Goal: Task Accomplishment & Management: Use online tool/utility

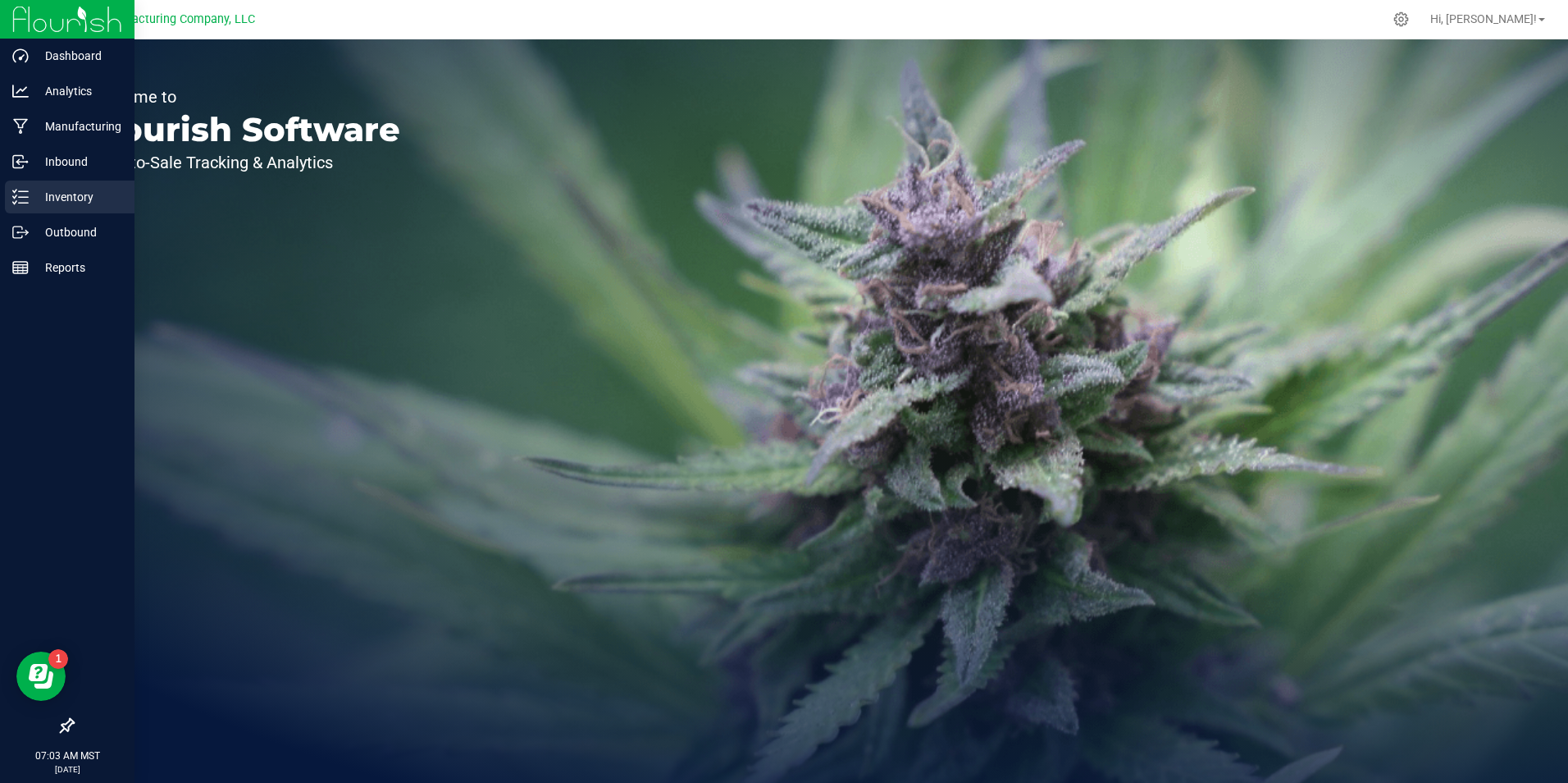
click at [35, 188] on p "Inventory" at bounding box center [77, 196] width 99 height 19
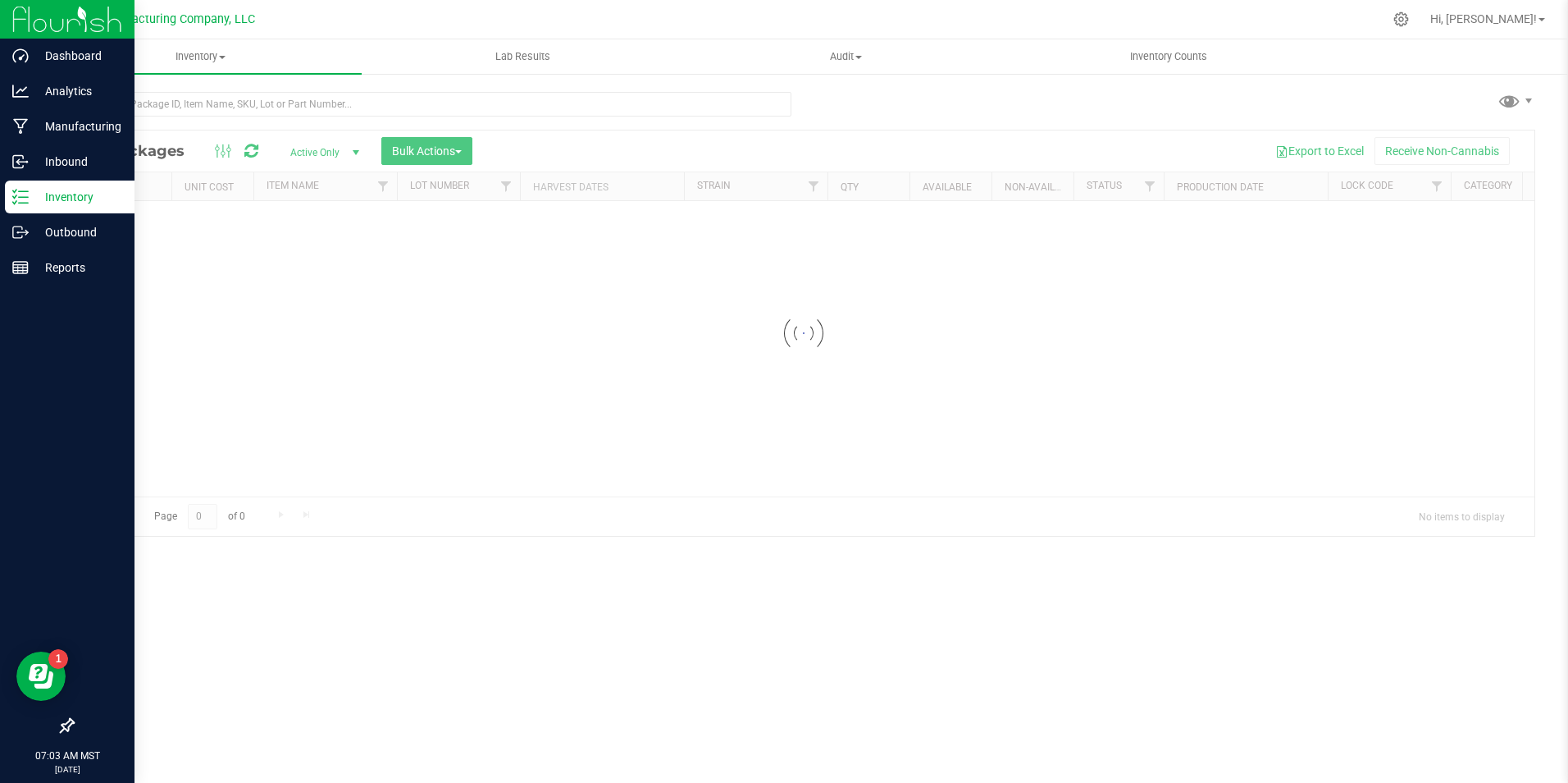
click at [35, 188] on p "Inventory" at bounding box center [77, 196] width 99 height 19
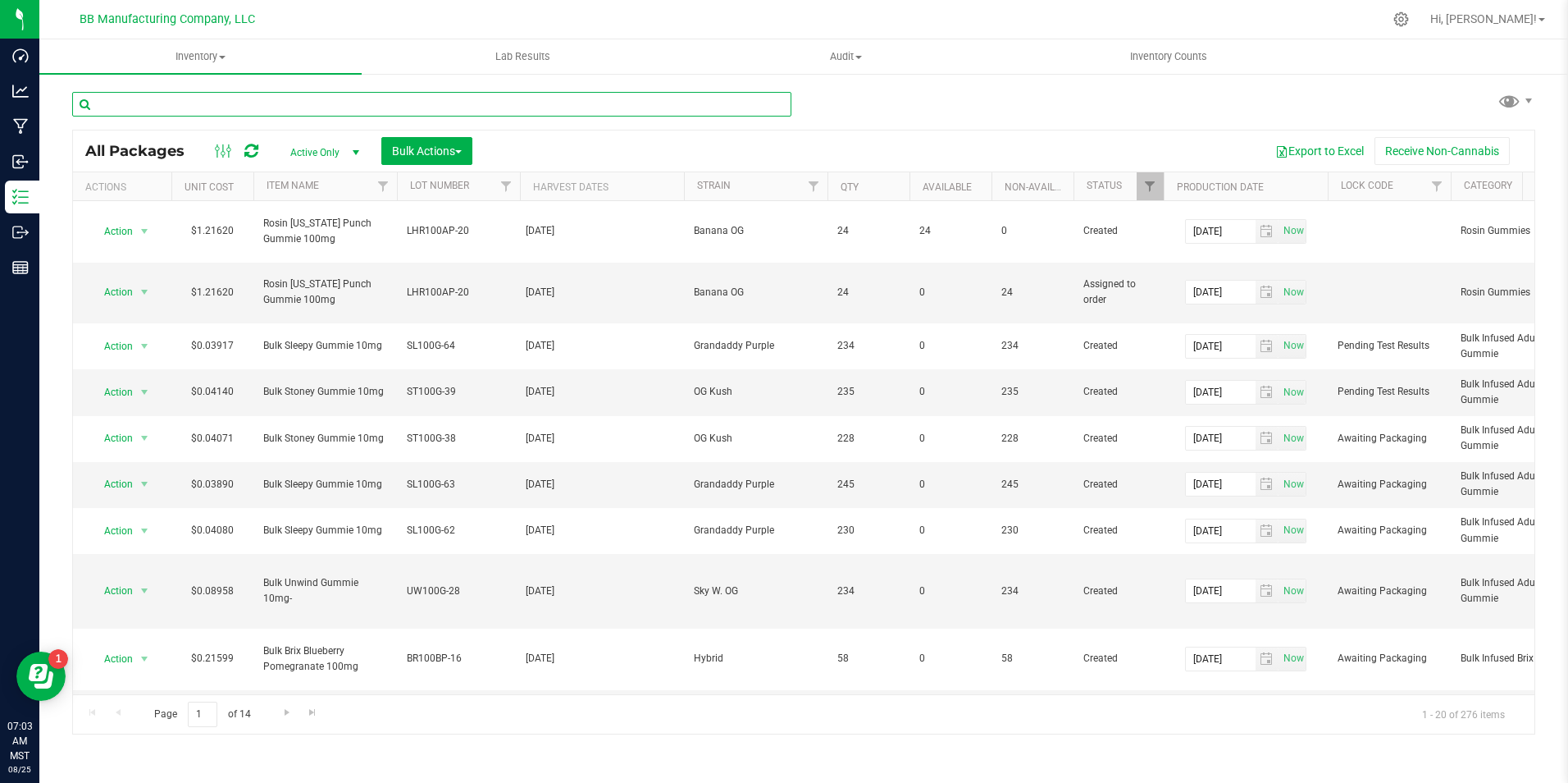
click at [319, 111] on input "text" at bounding box center [431, 104] width 719 height 25
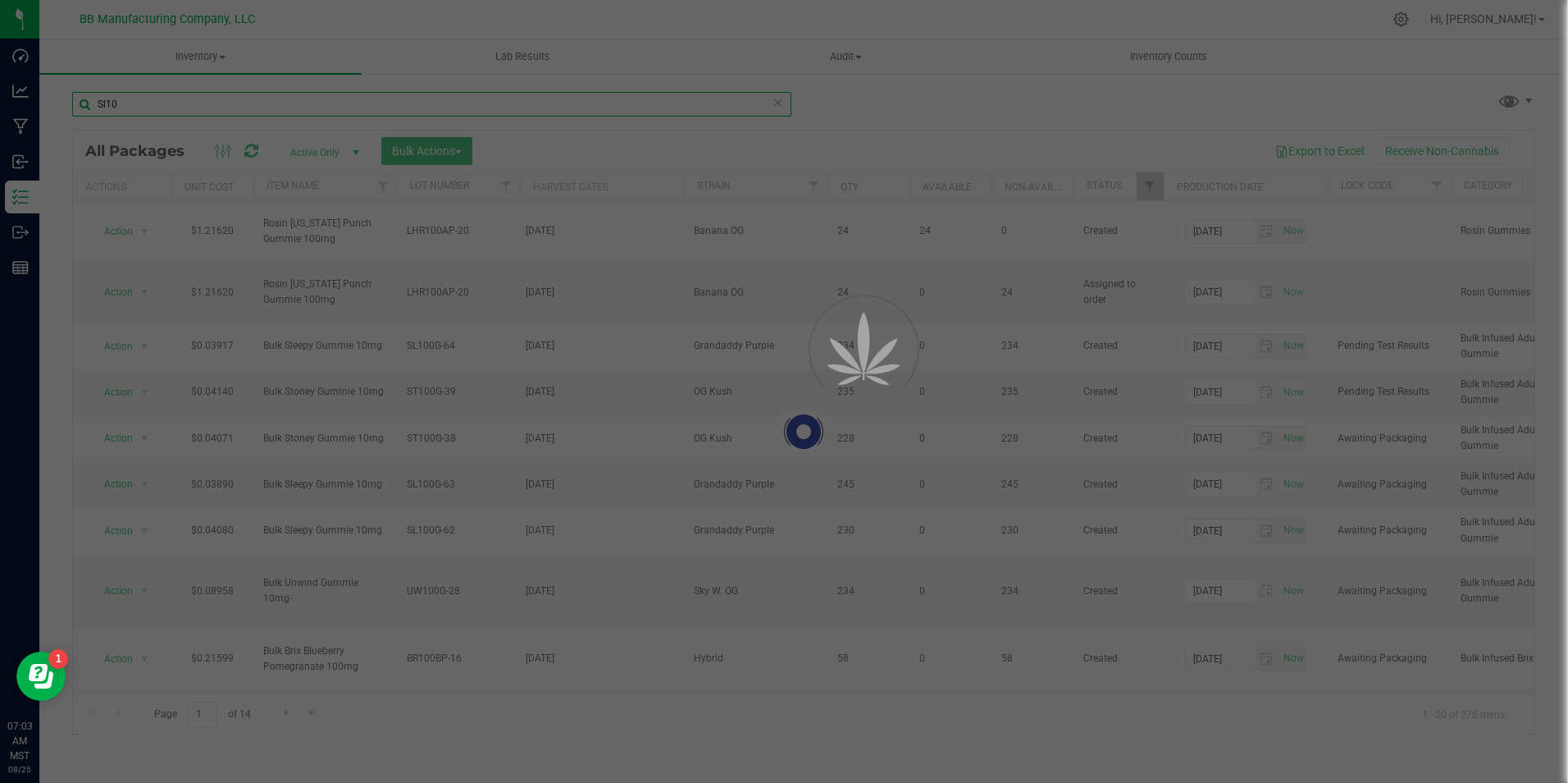
type input "Sl100"
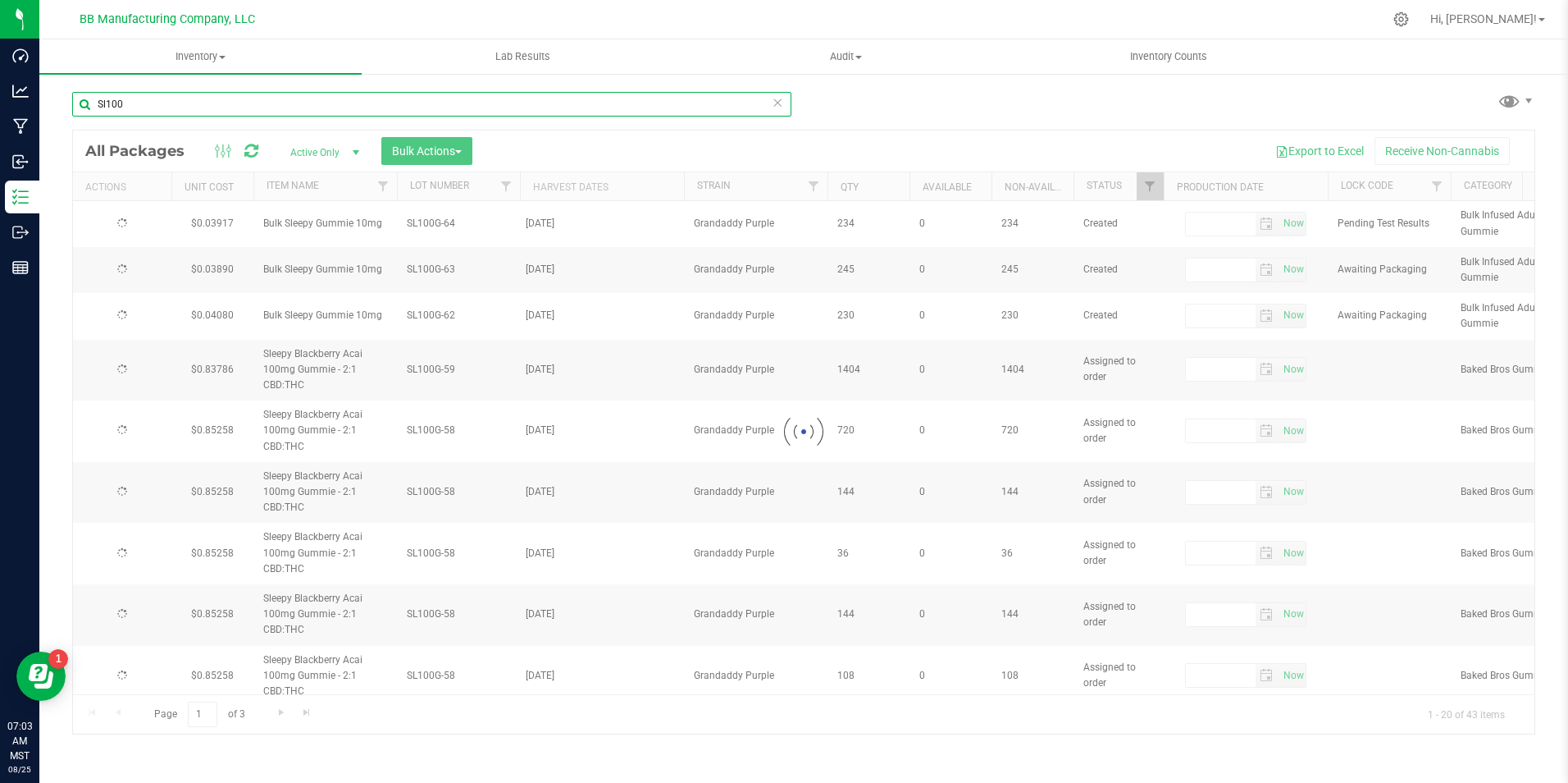
type input "[DATE]"
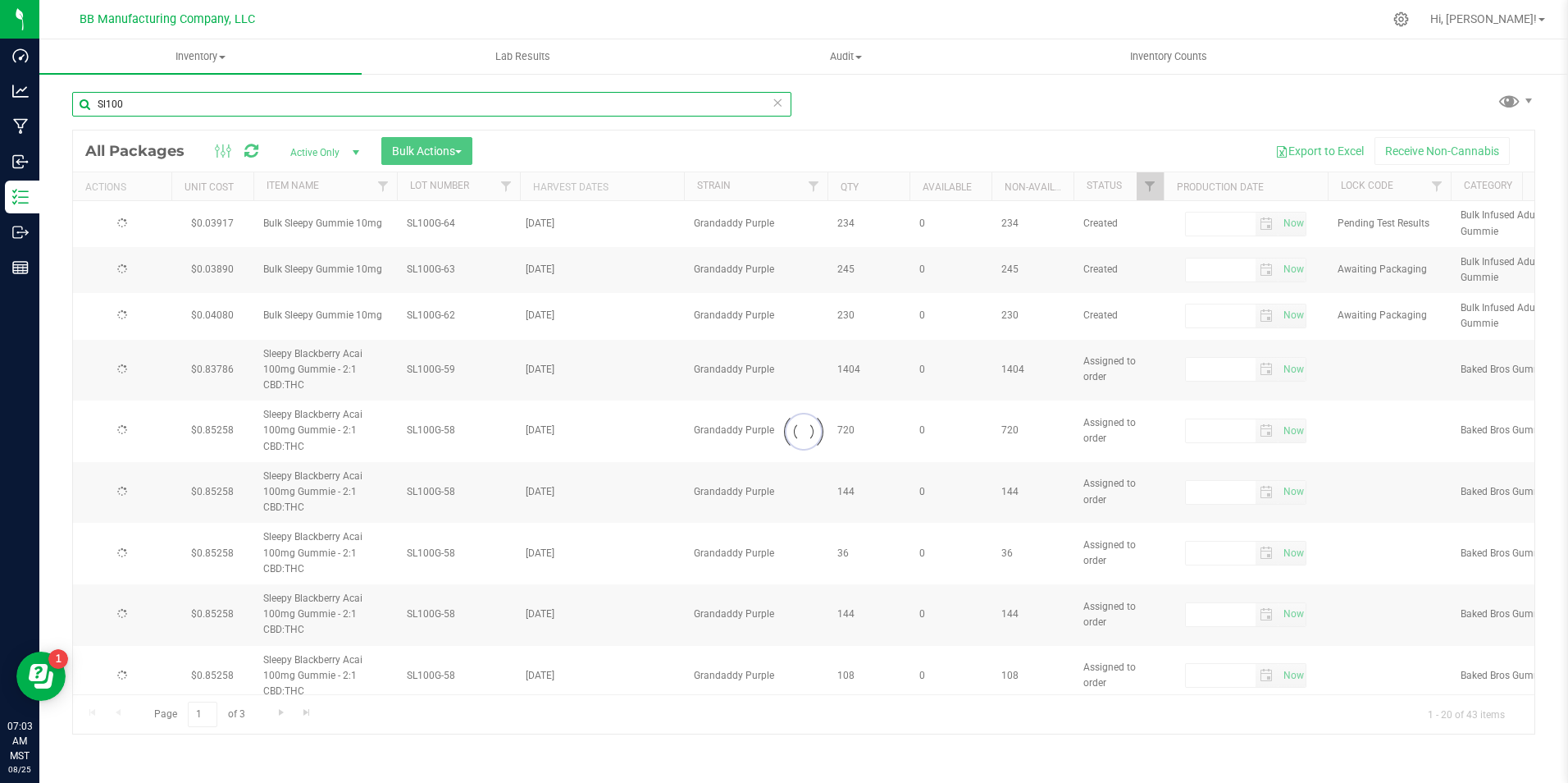
type input "[DATE]"
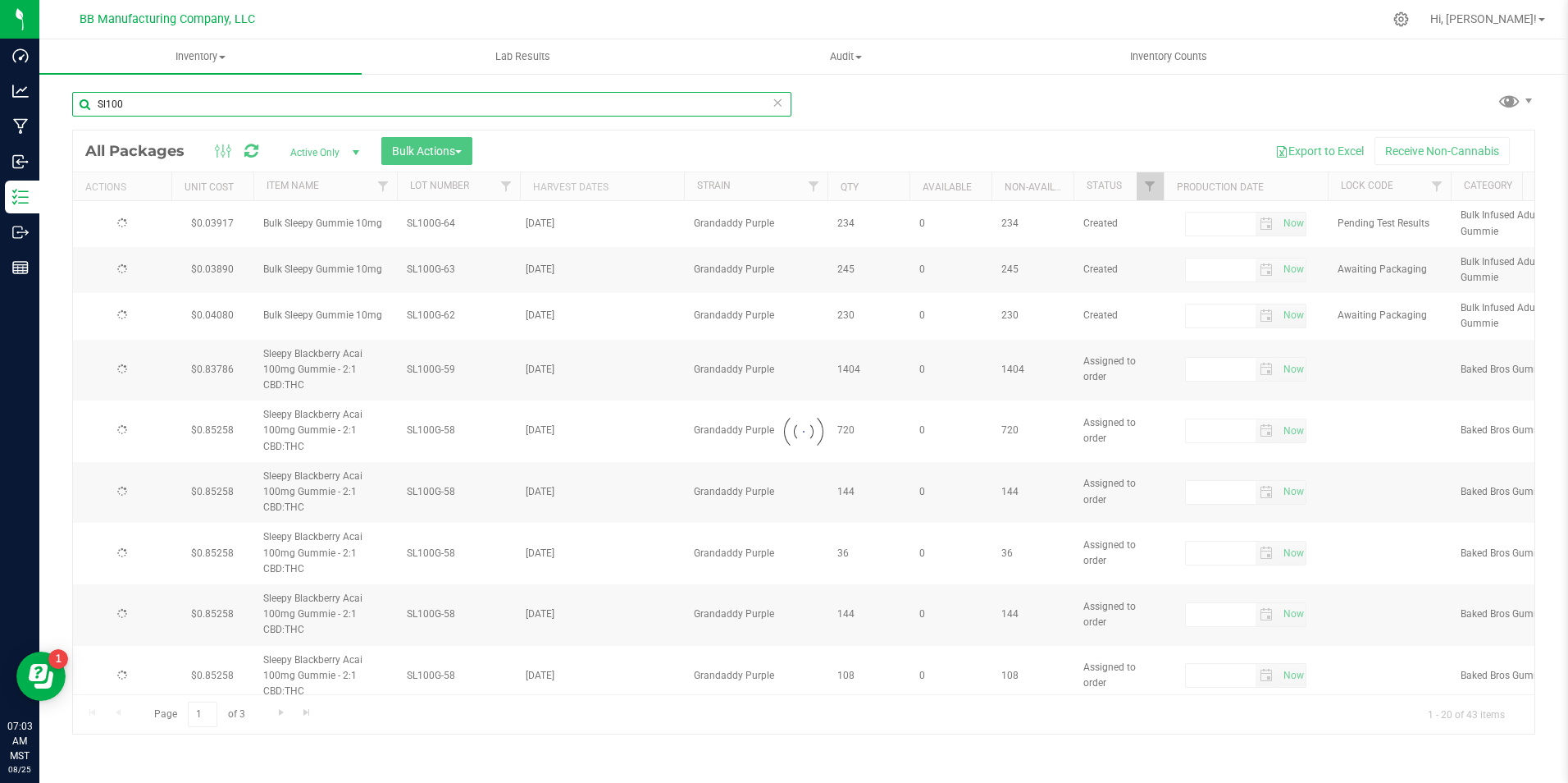
type input "[DATE]"
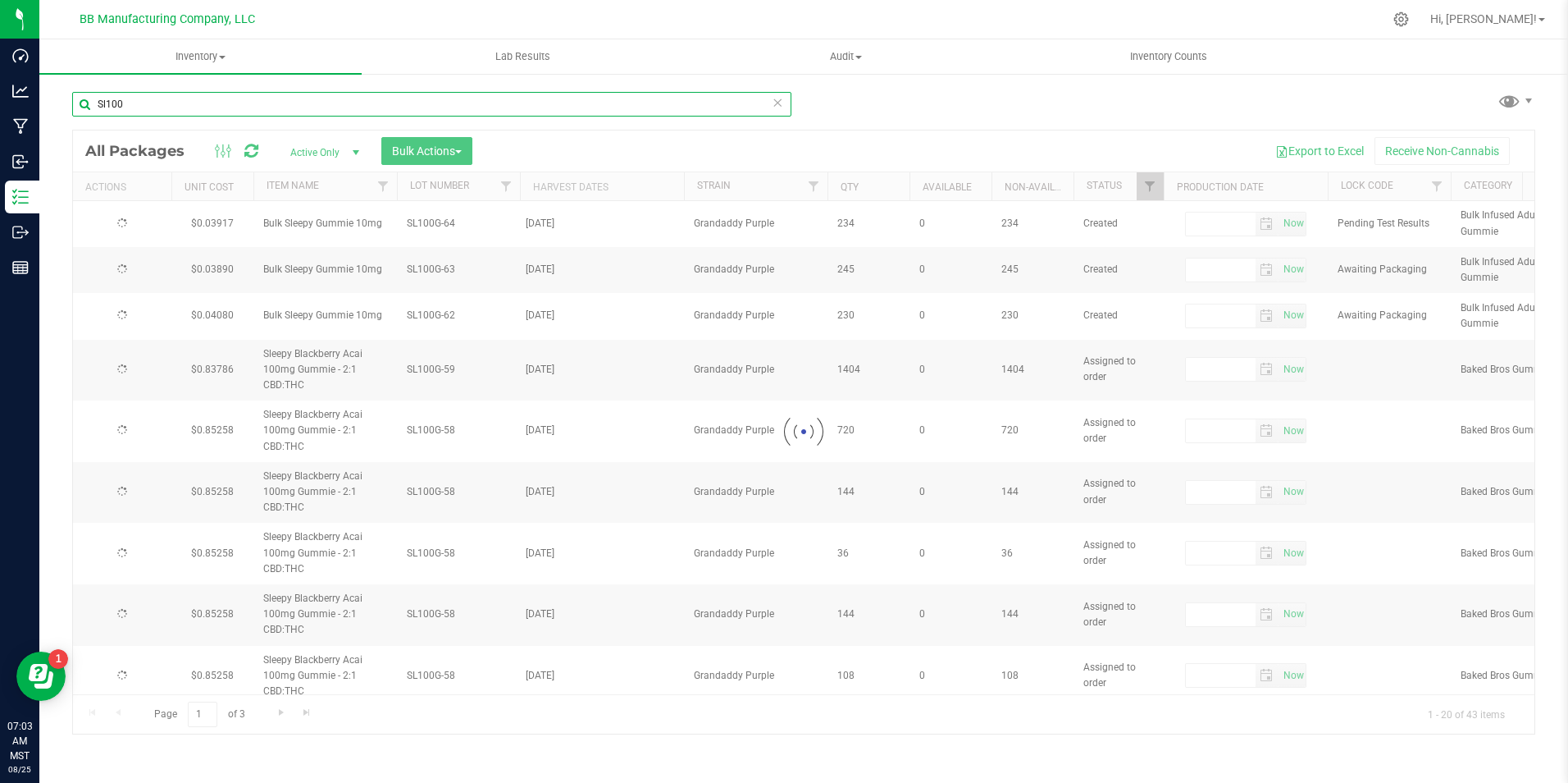
type input "[DATE]"
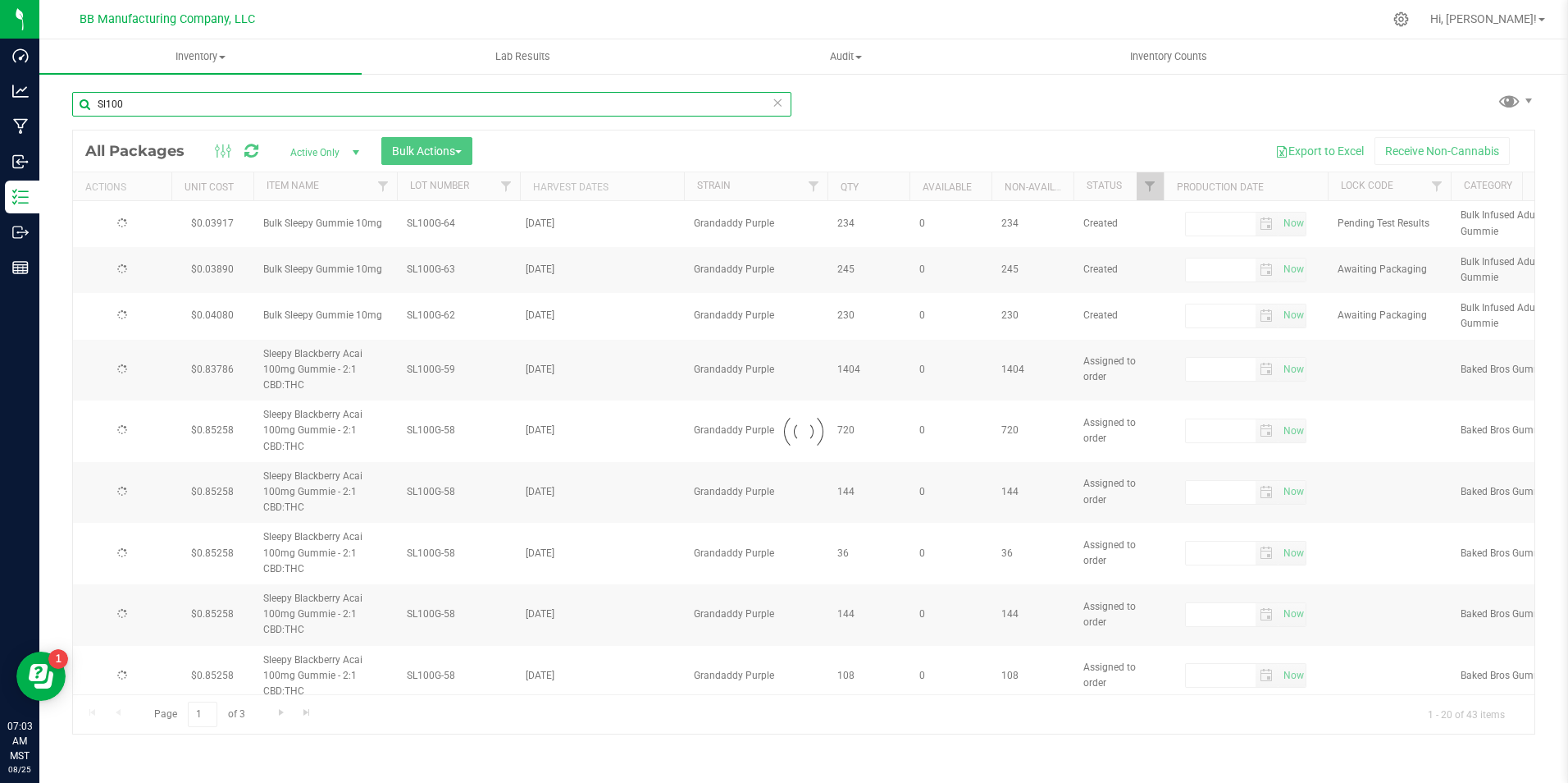
type input "[DATE]"
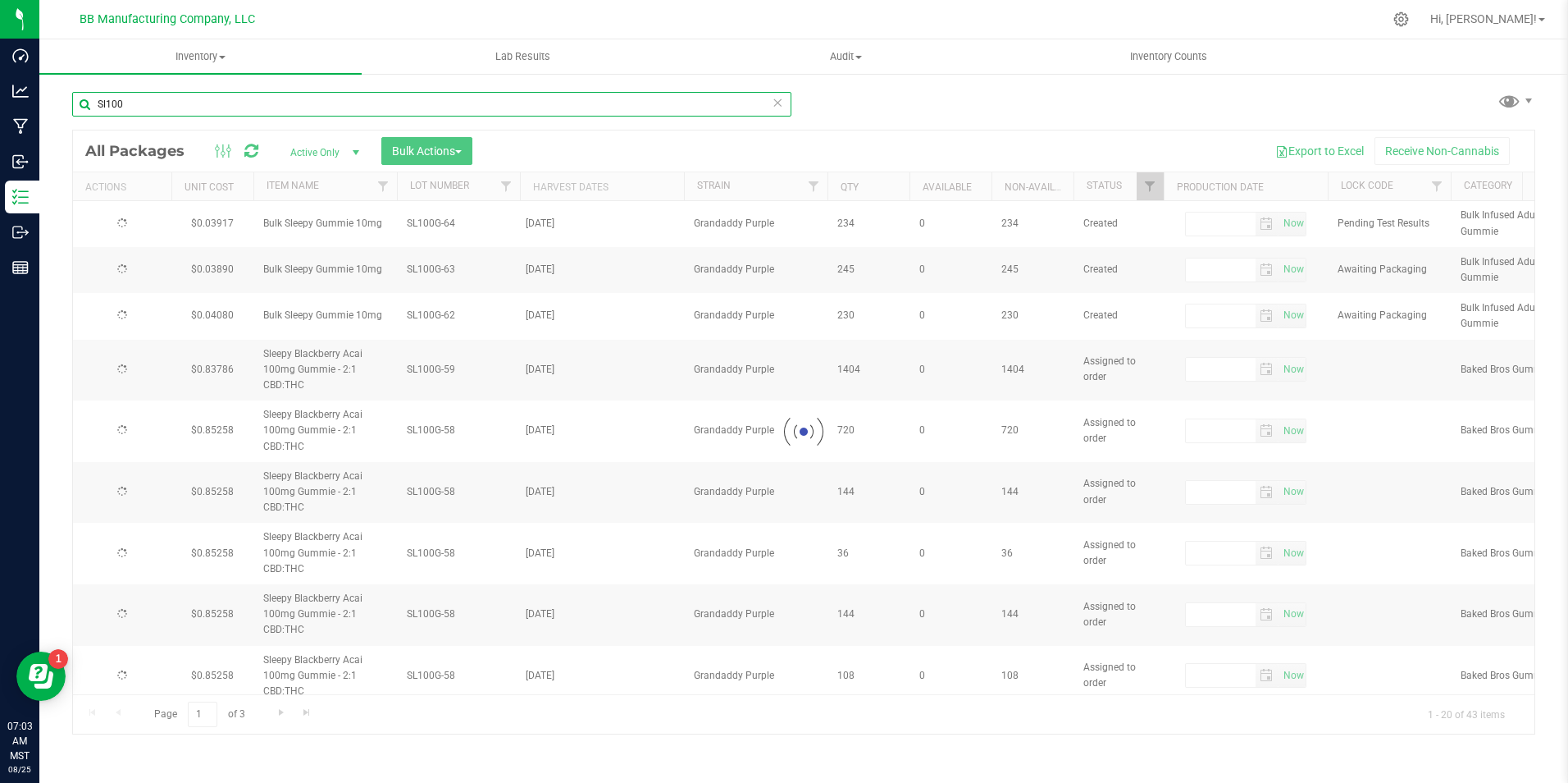
type input "[DATE]"
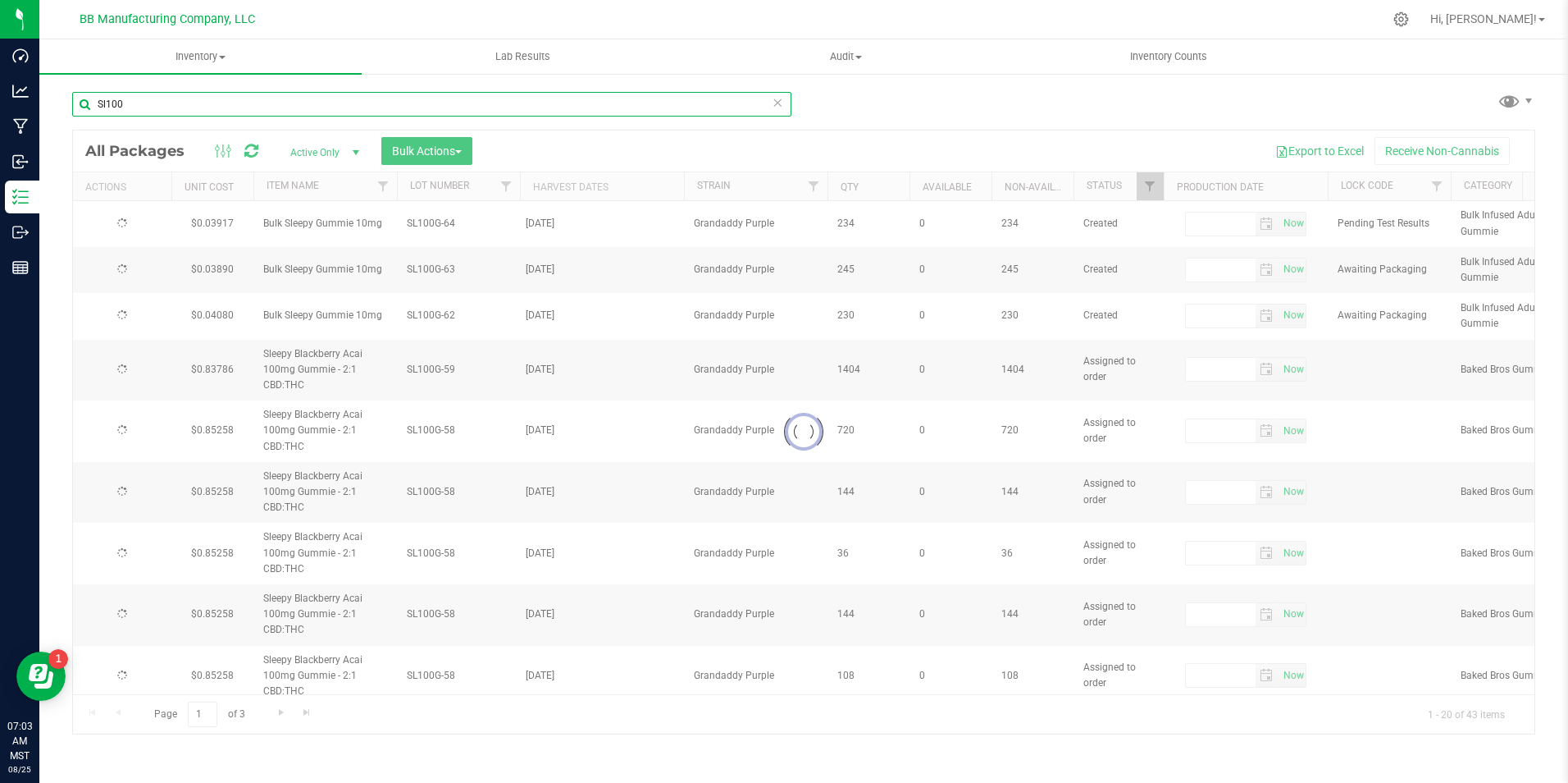
type input "[DATE]"
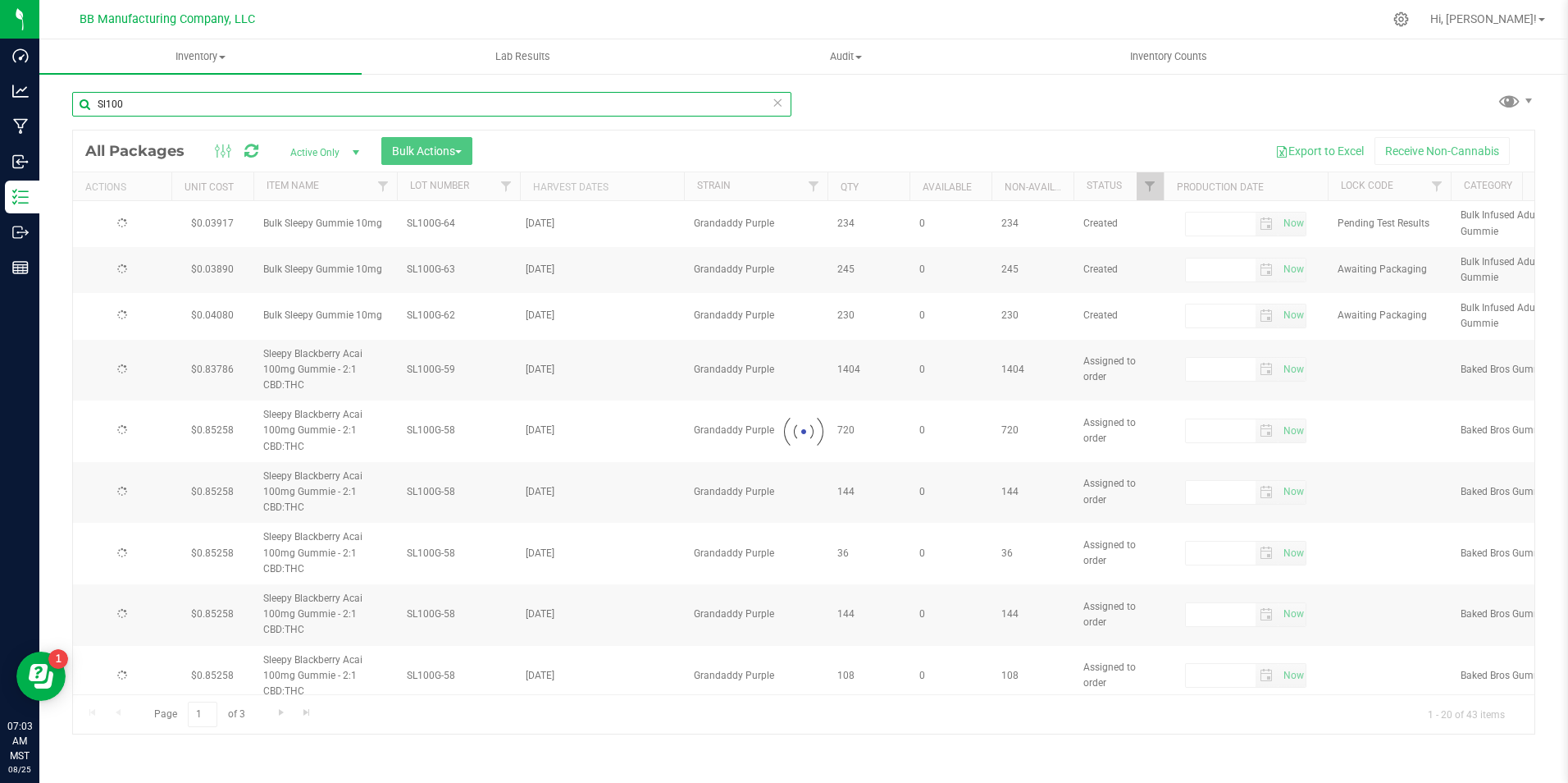
type input "[DATE]"
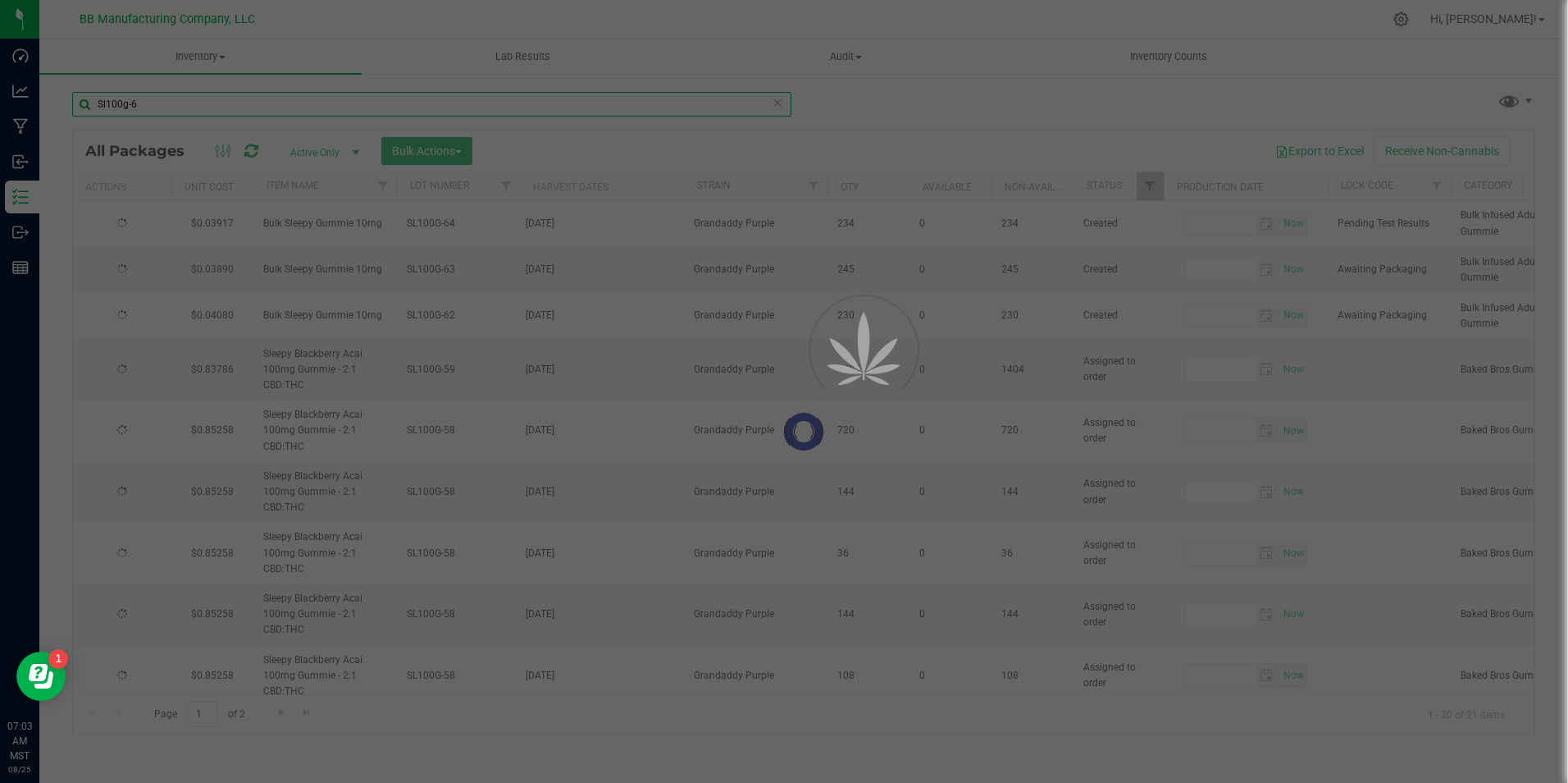
type input "Sl100g-61"
type input "[DATE]"
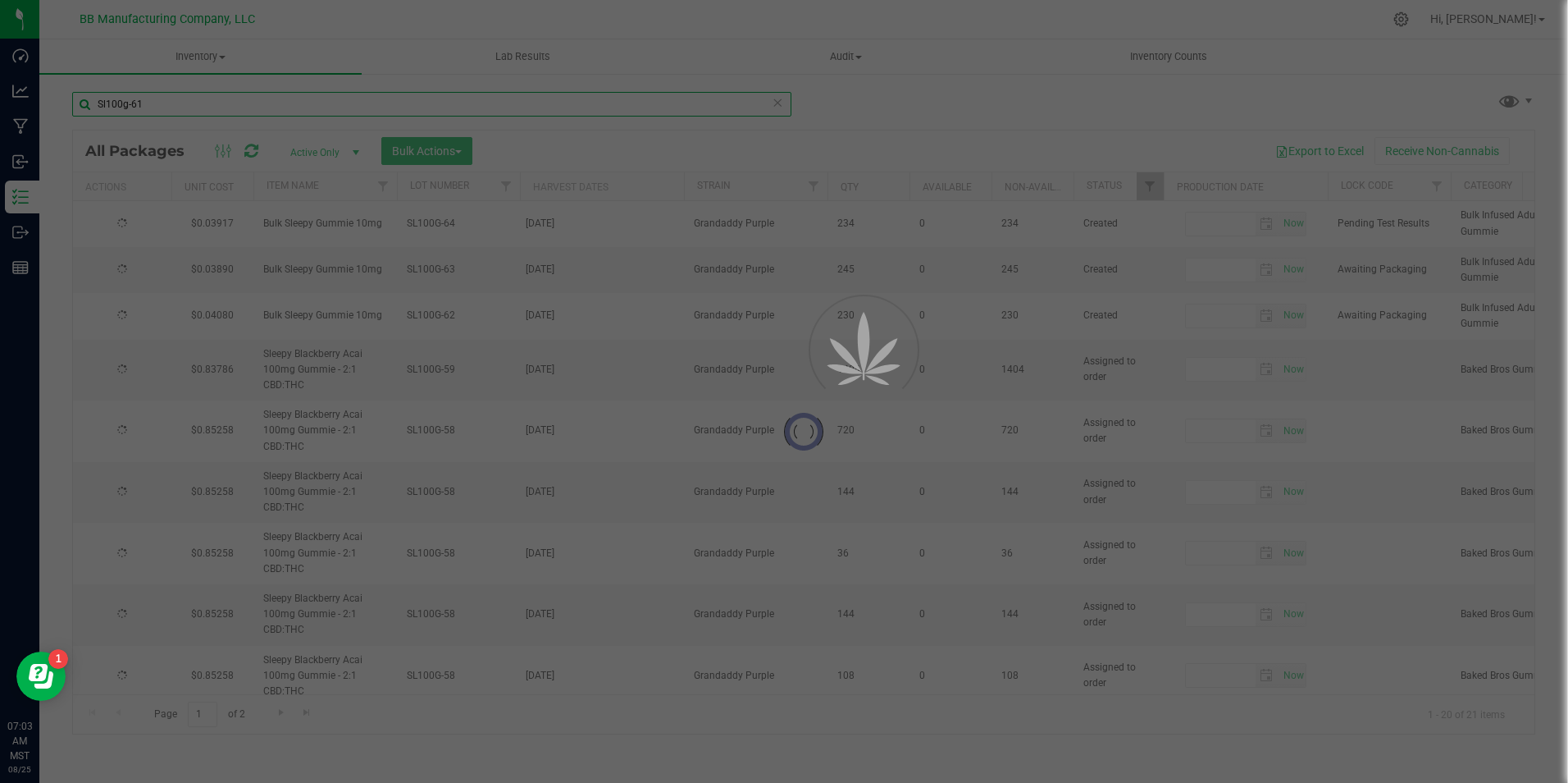
type input "[DATE]"
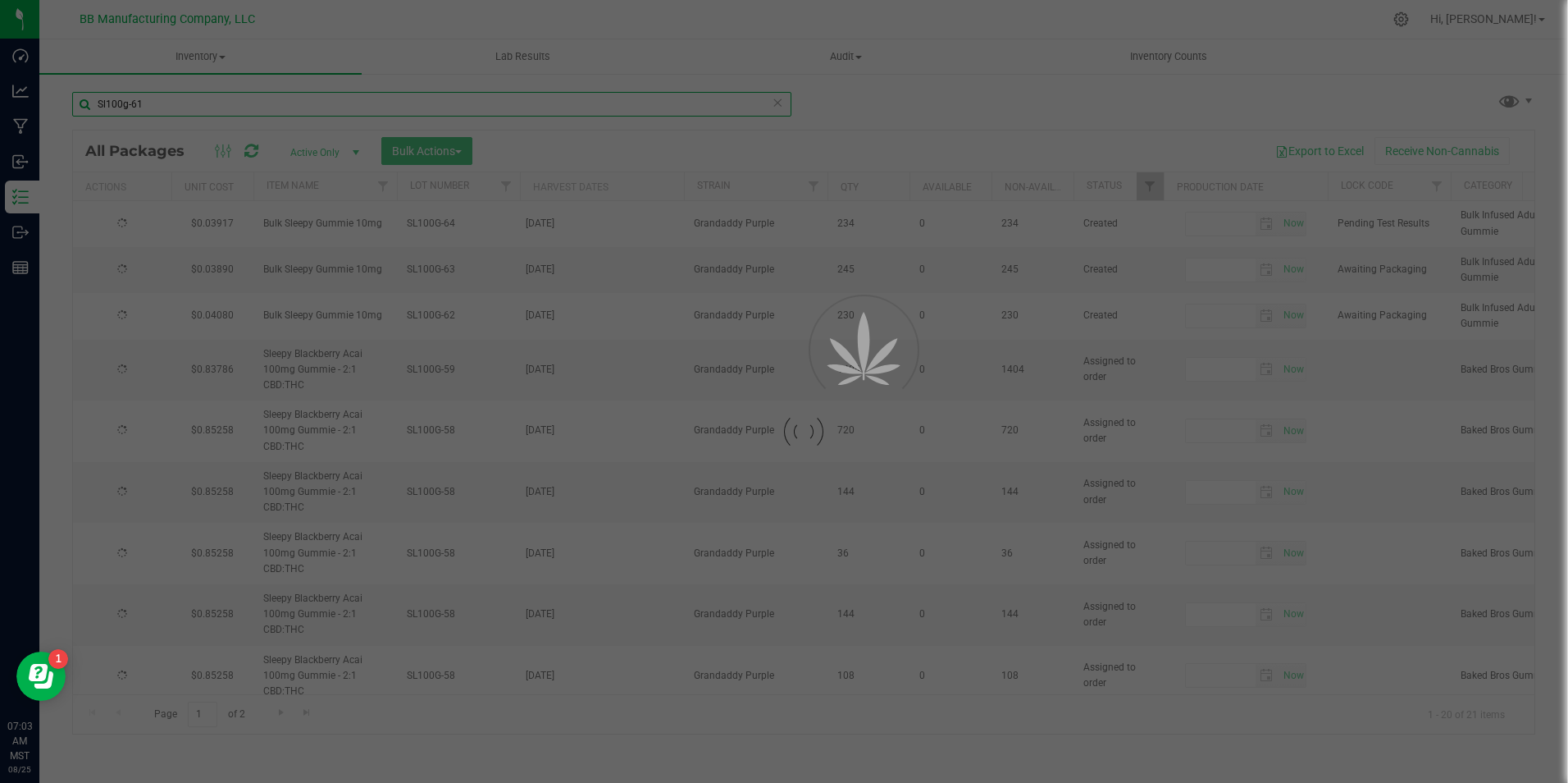
type input "[DATE]"
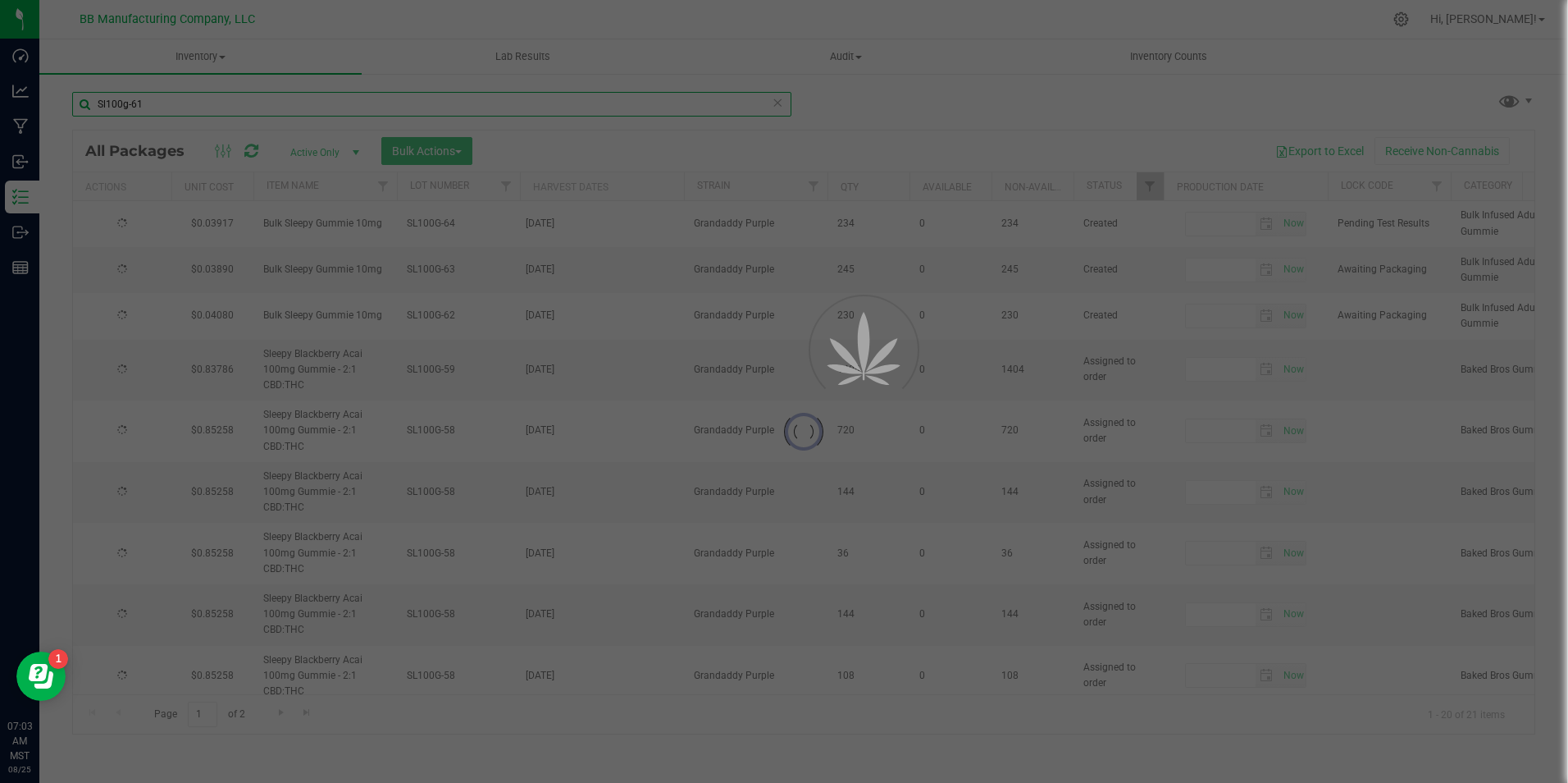
type input "[DATE]"
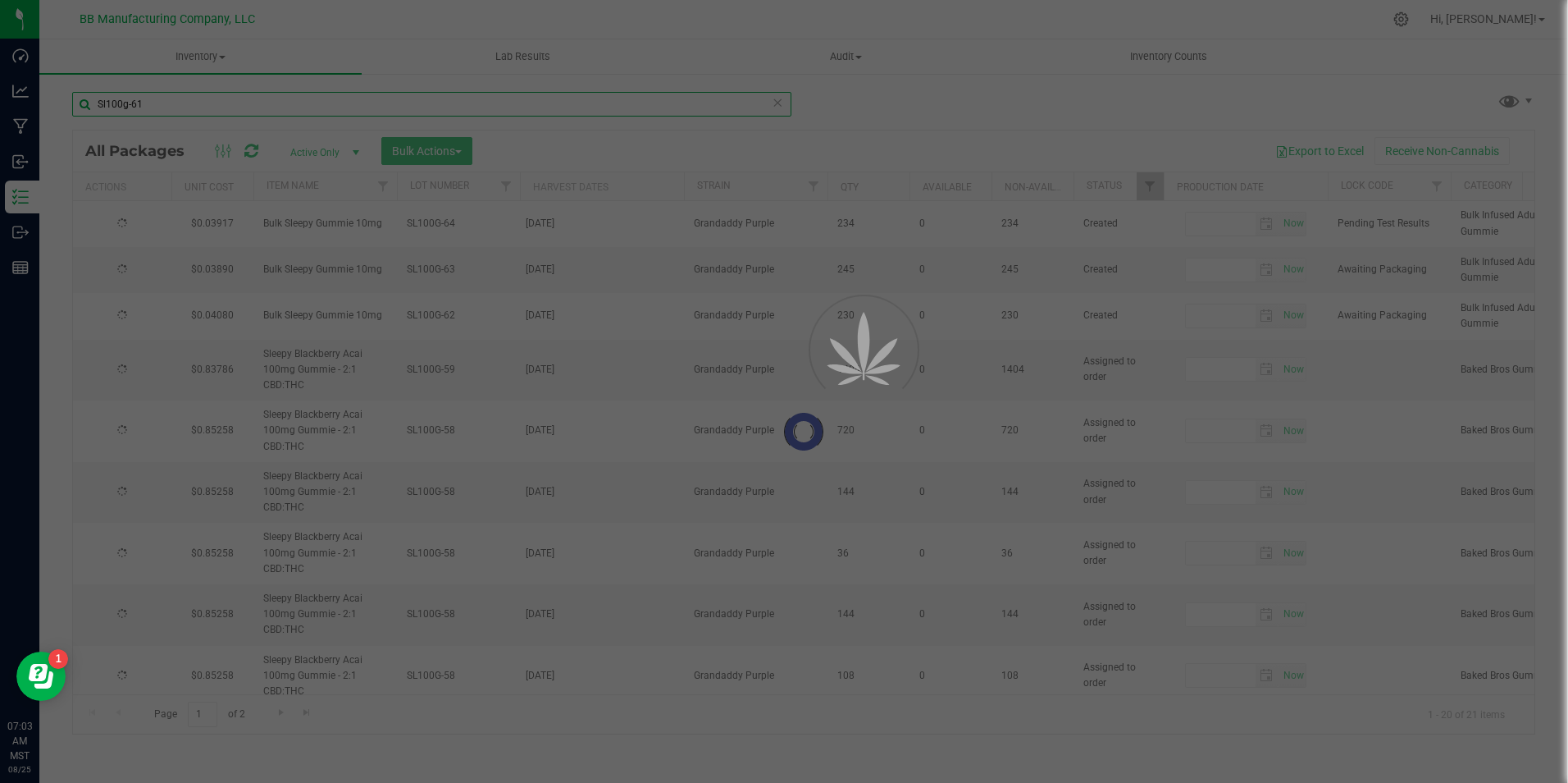
type input "[DATE]"
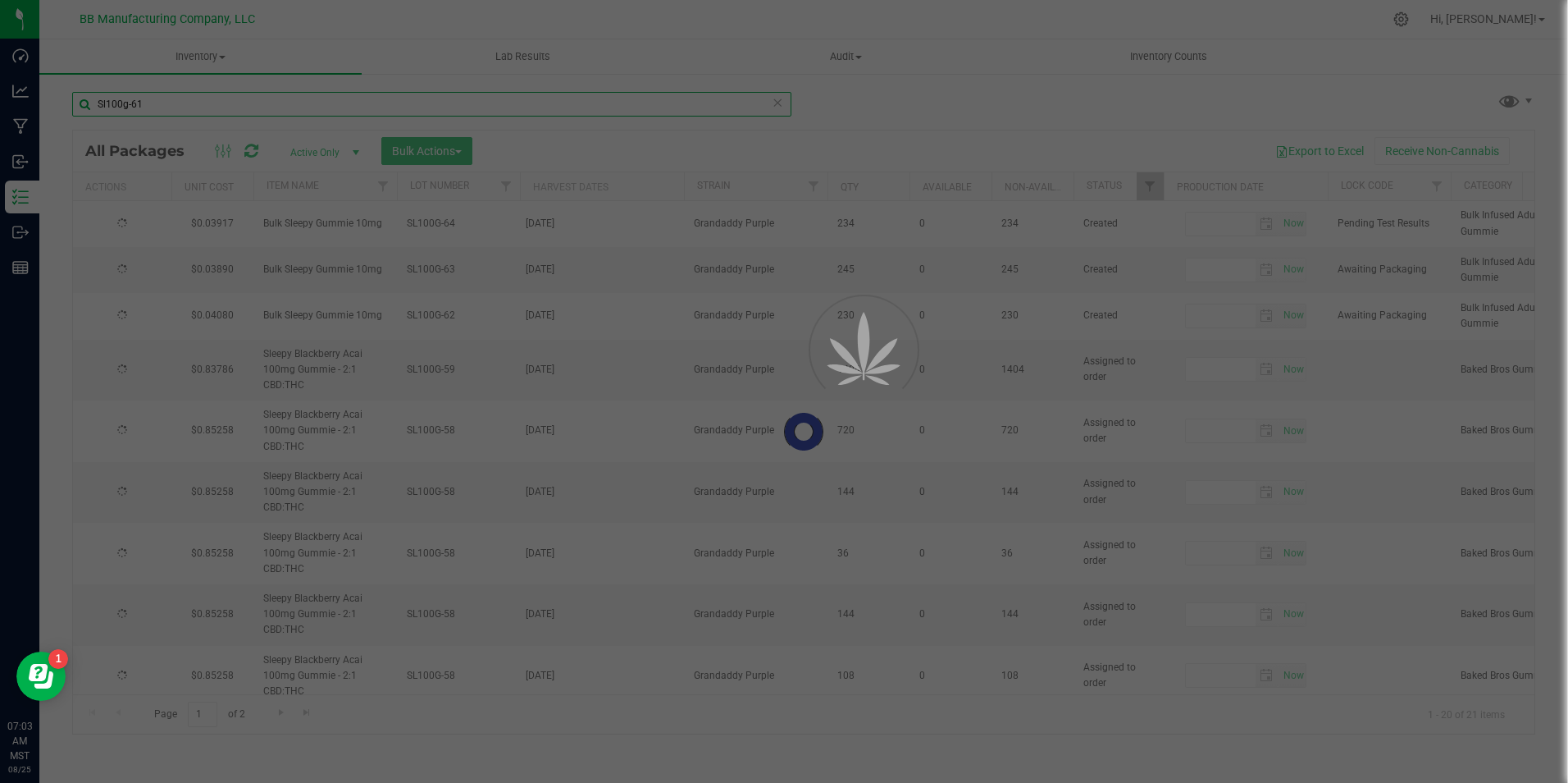
type input "[DATE]"
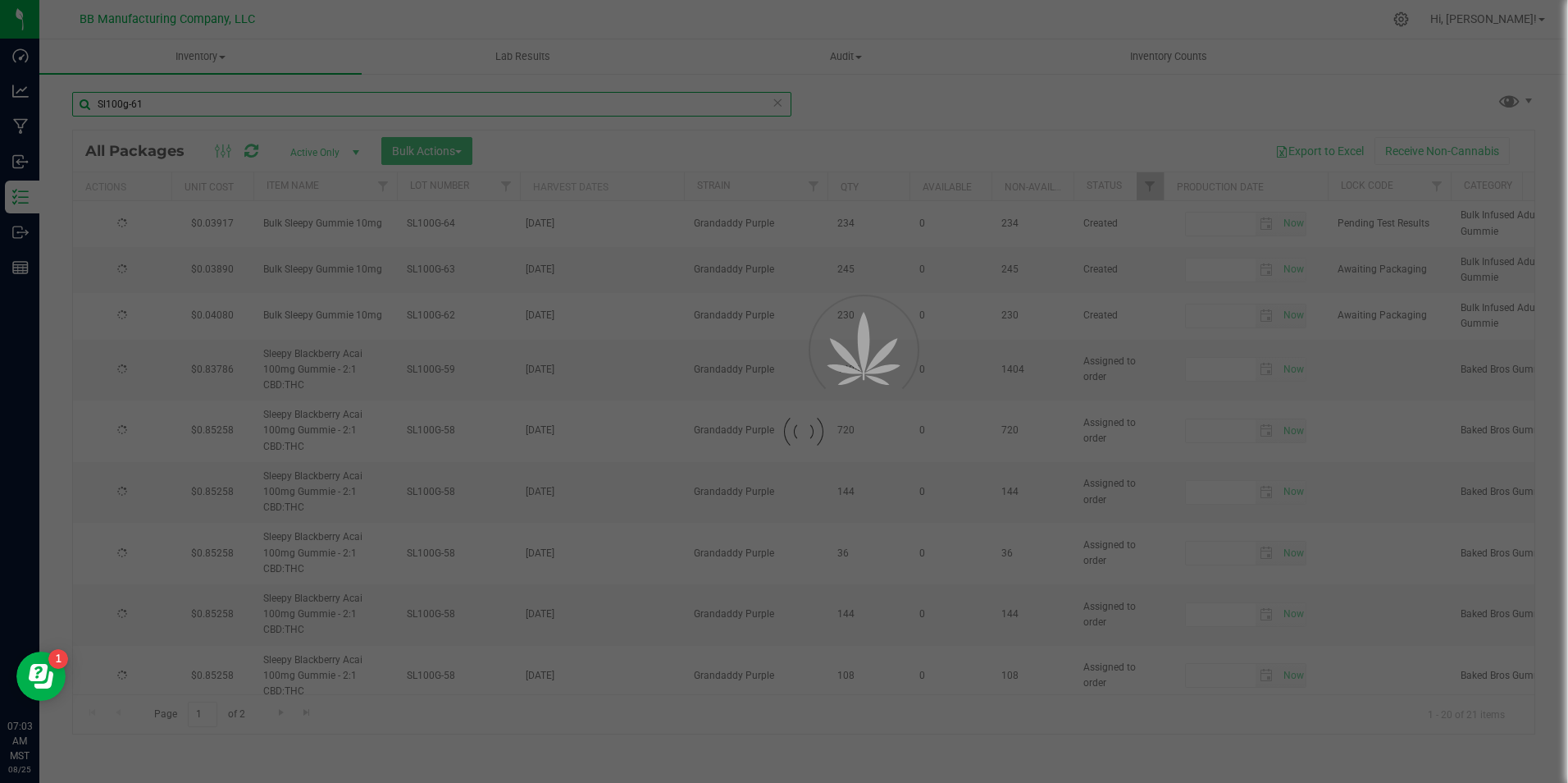
type input "[DATE]"
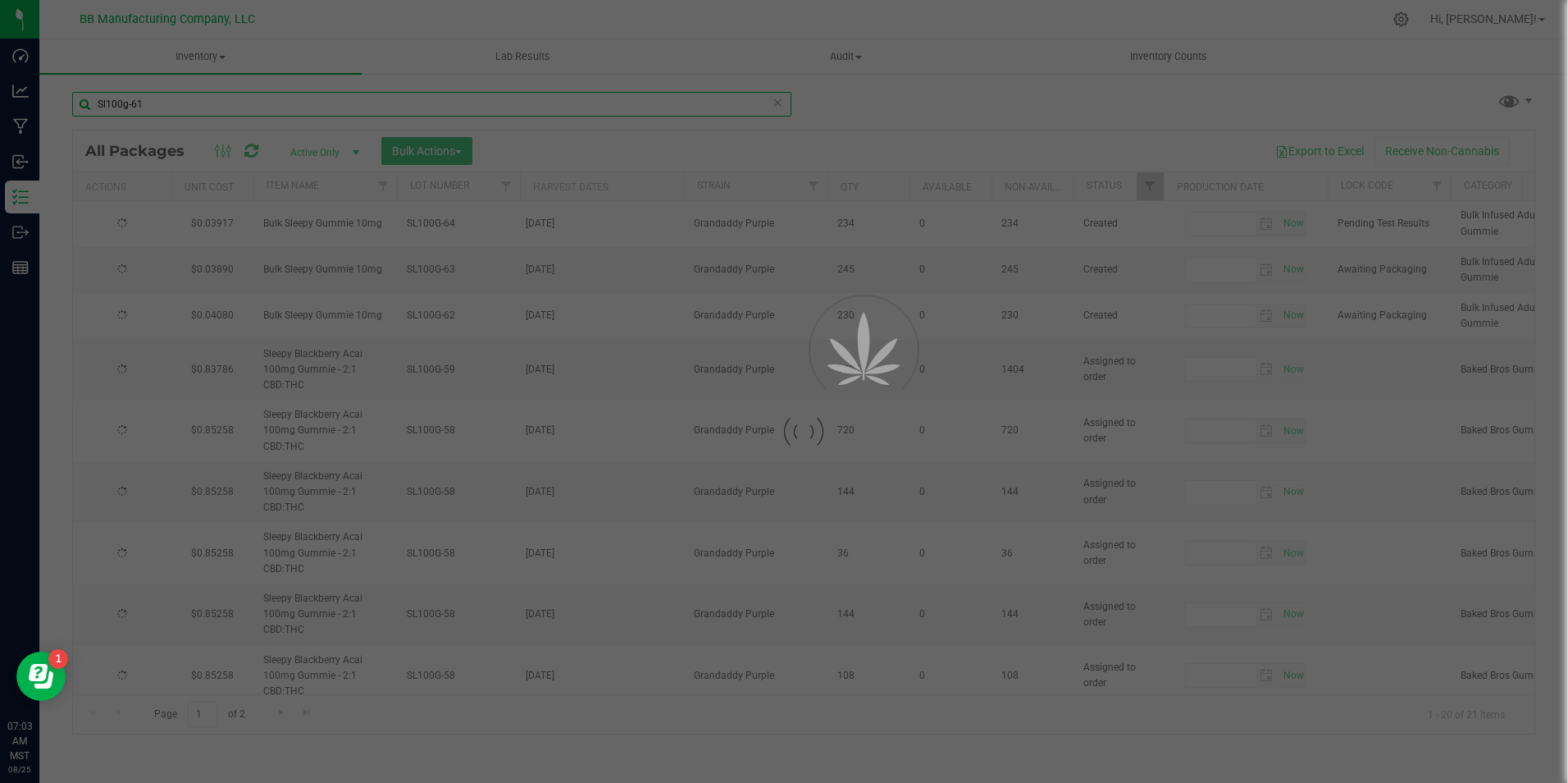
type input "[DATE]"
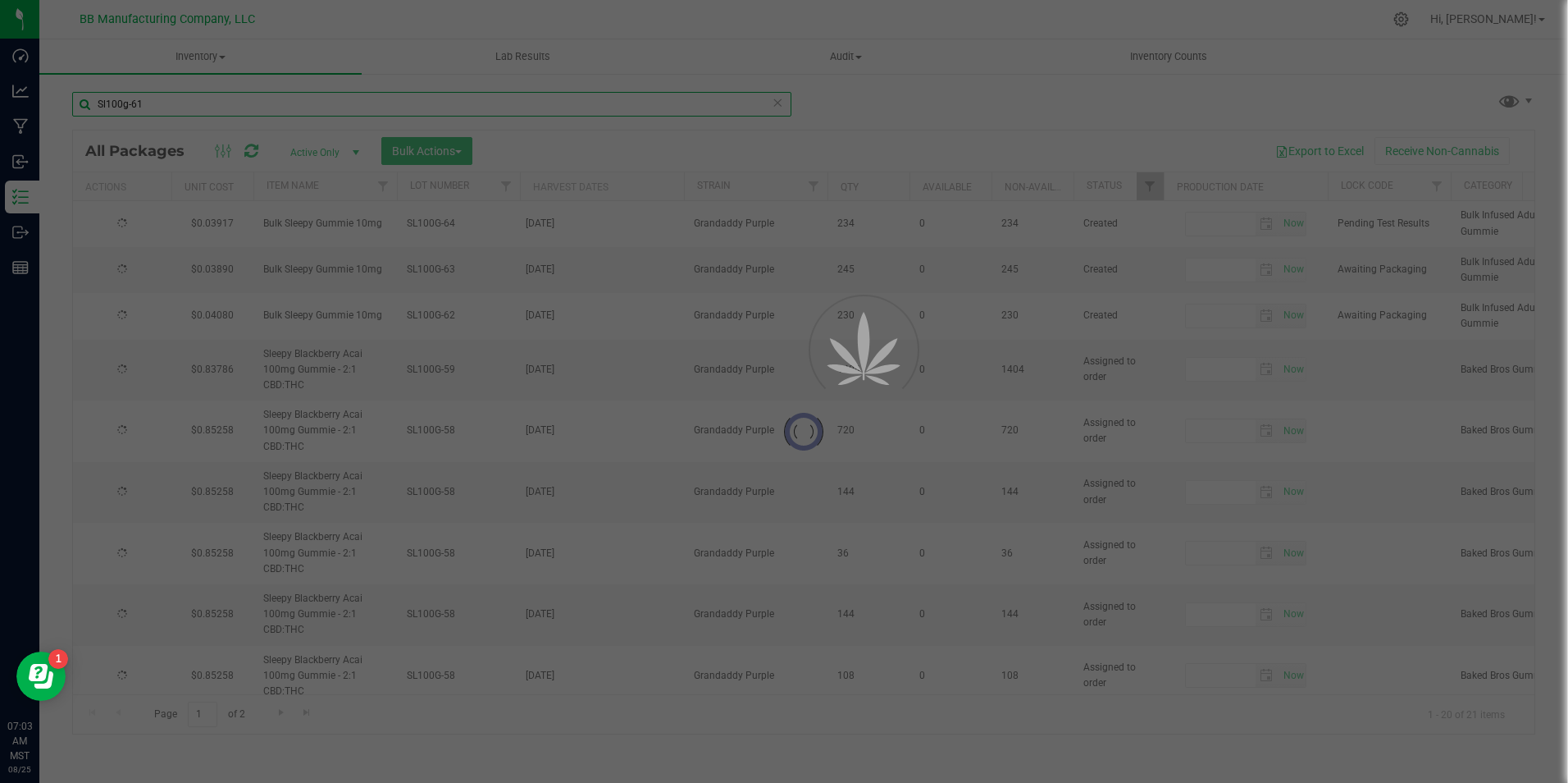
type input "[DATE]"
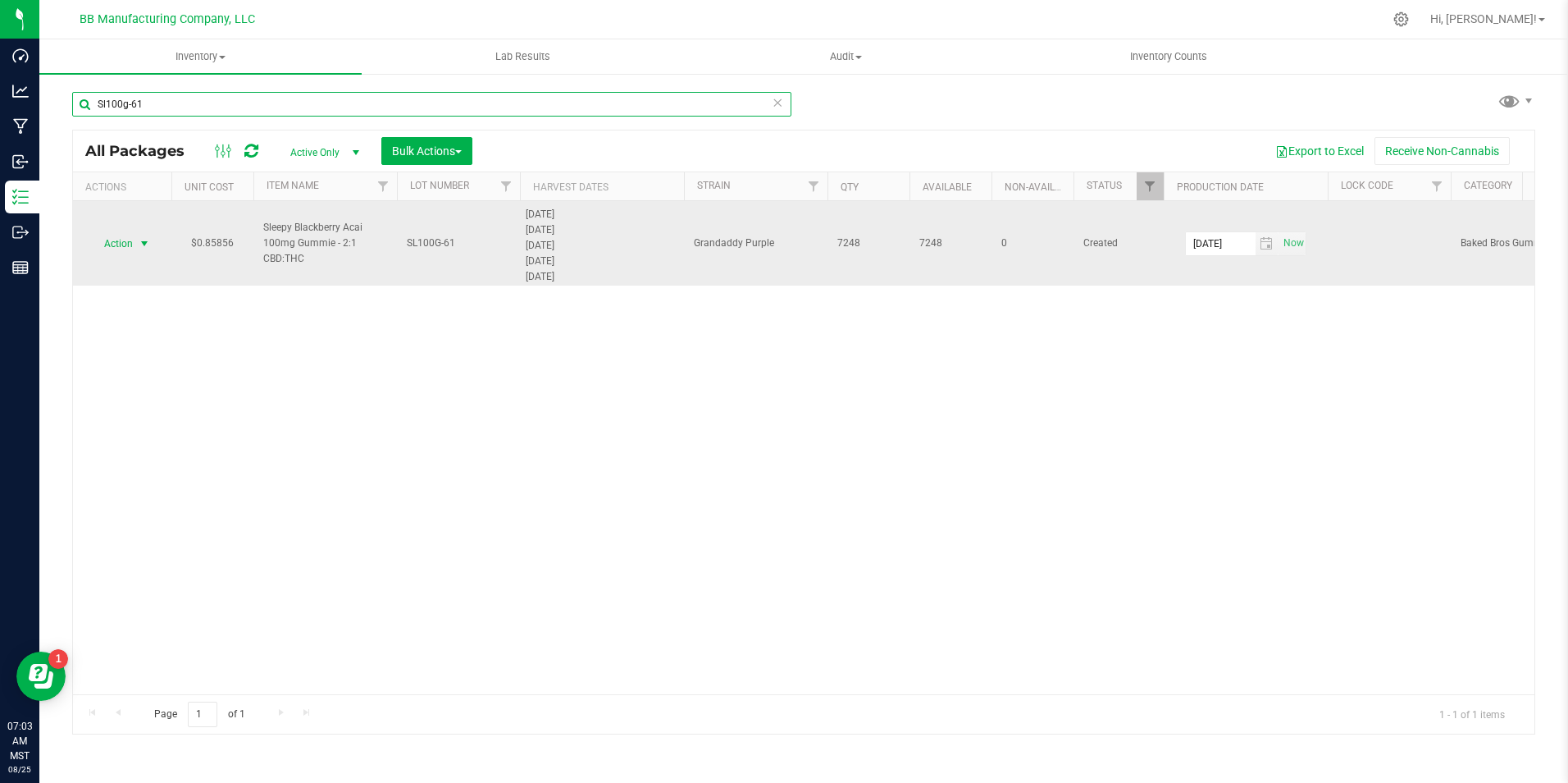
type input "Sl100g-61"
click at [118, 241] on span "Action" at bounding box center [111, 243] width 44 height 23
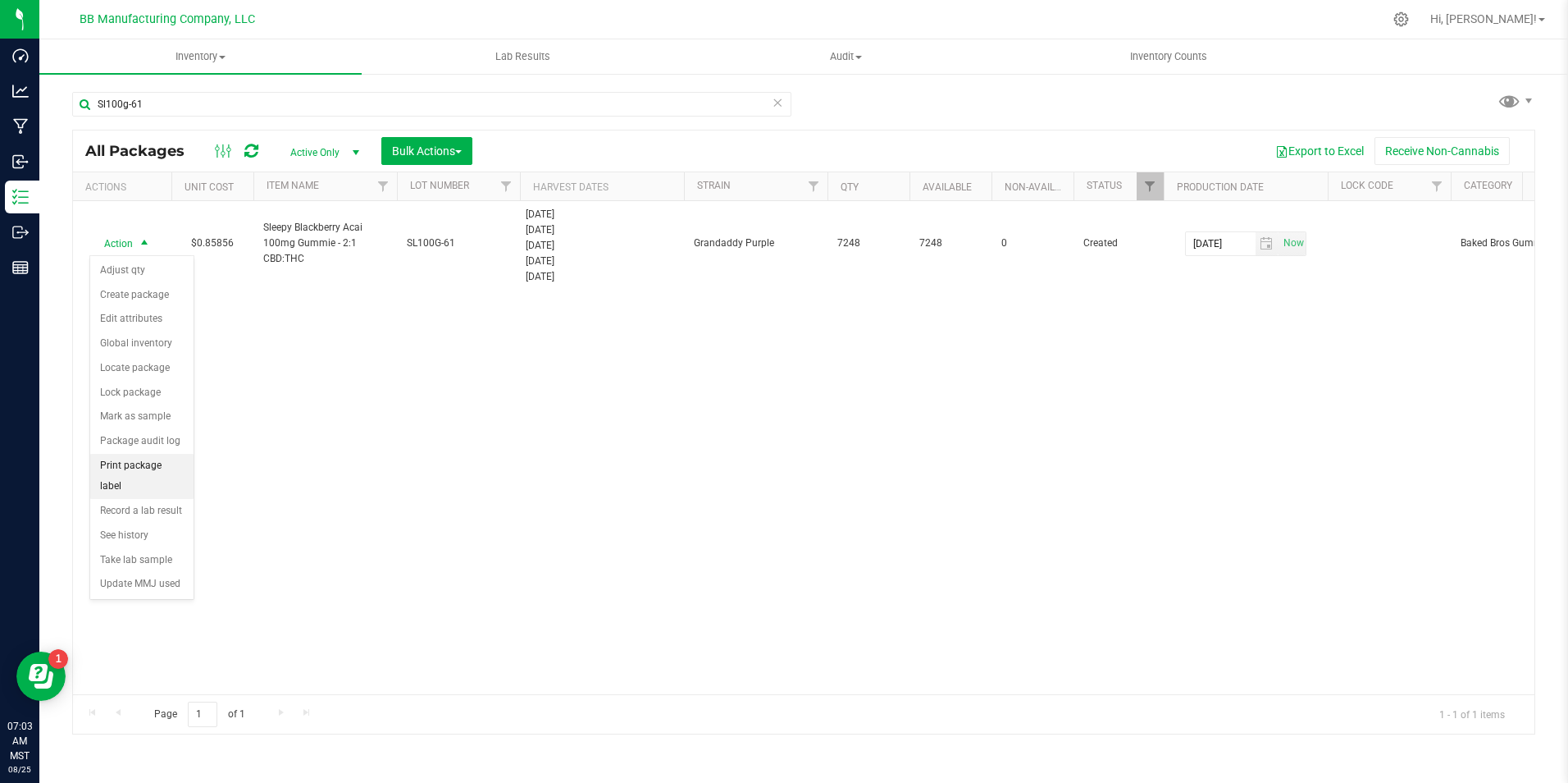
click at [131, 465] on li "Print package label" at bounding box center [142, 476] width 103 height 45
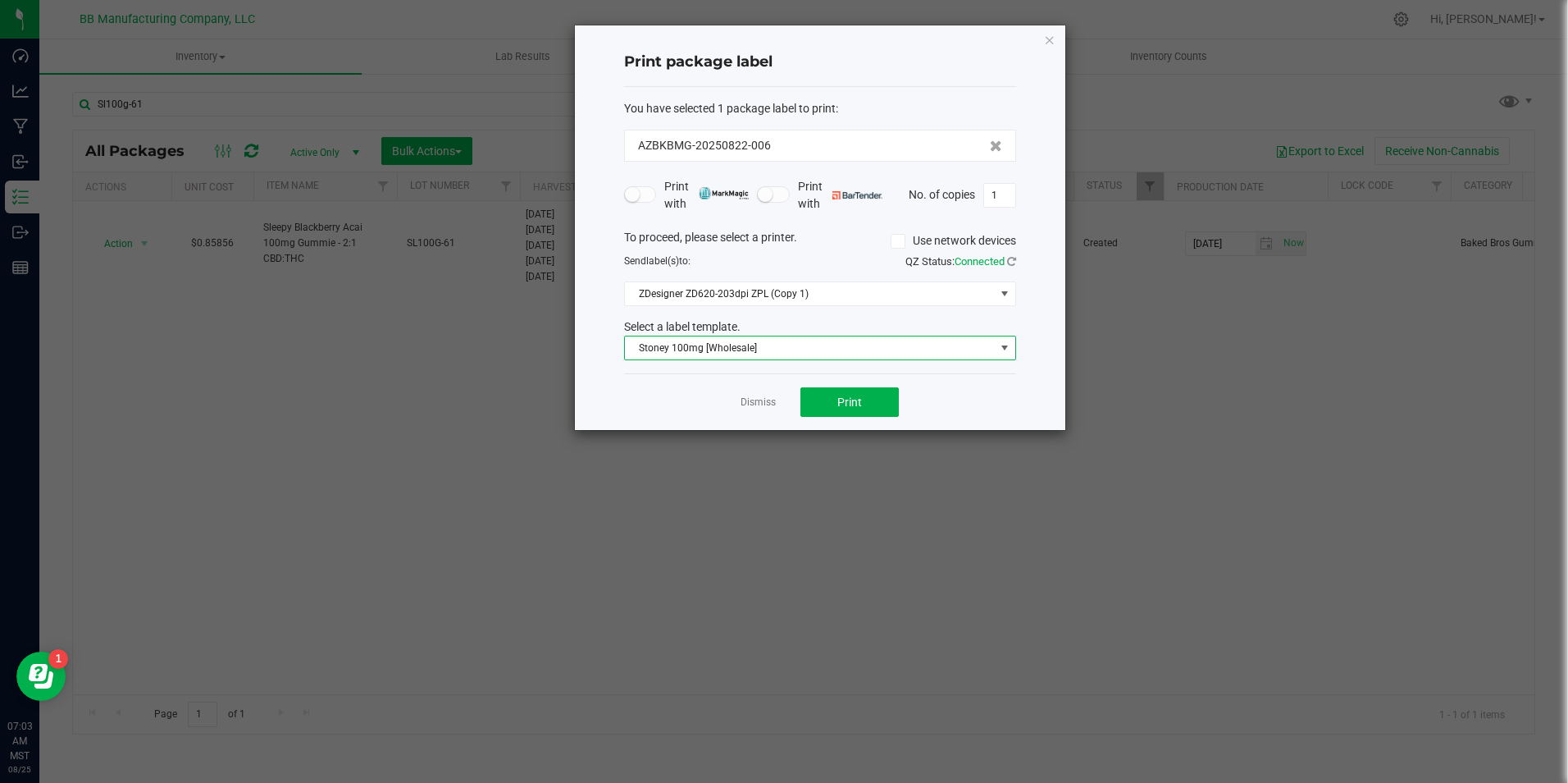
click at [935, 352] on span "Stoney 100mg [Wholesale]" at bounding box center [810, 347] width 370 height 23
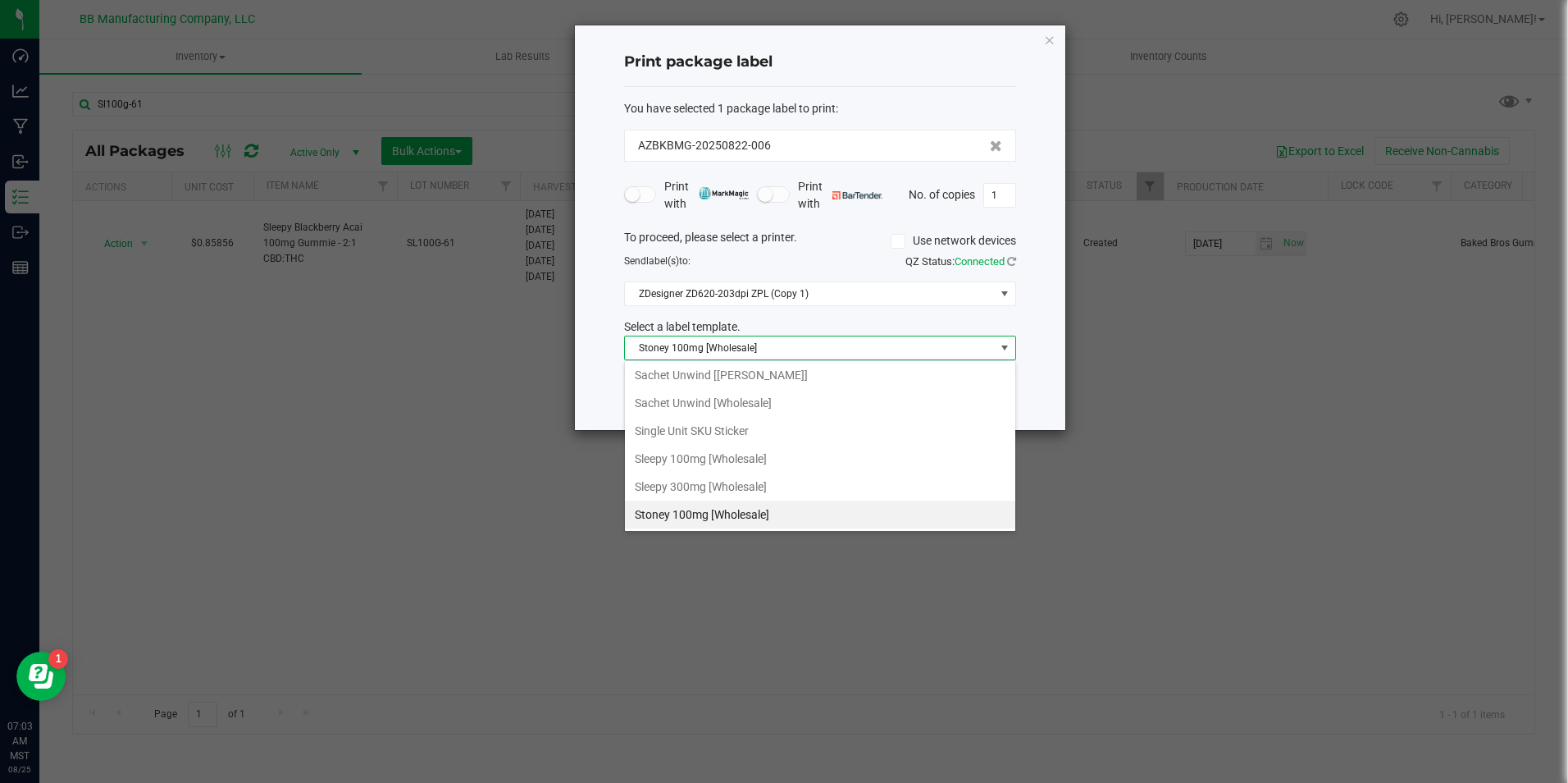
scroll to position [25, 392]
click at [806, 453] on li "Sleepy 100mg [Wholesale]" at bounding box center [820, 459] width 390 height 28
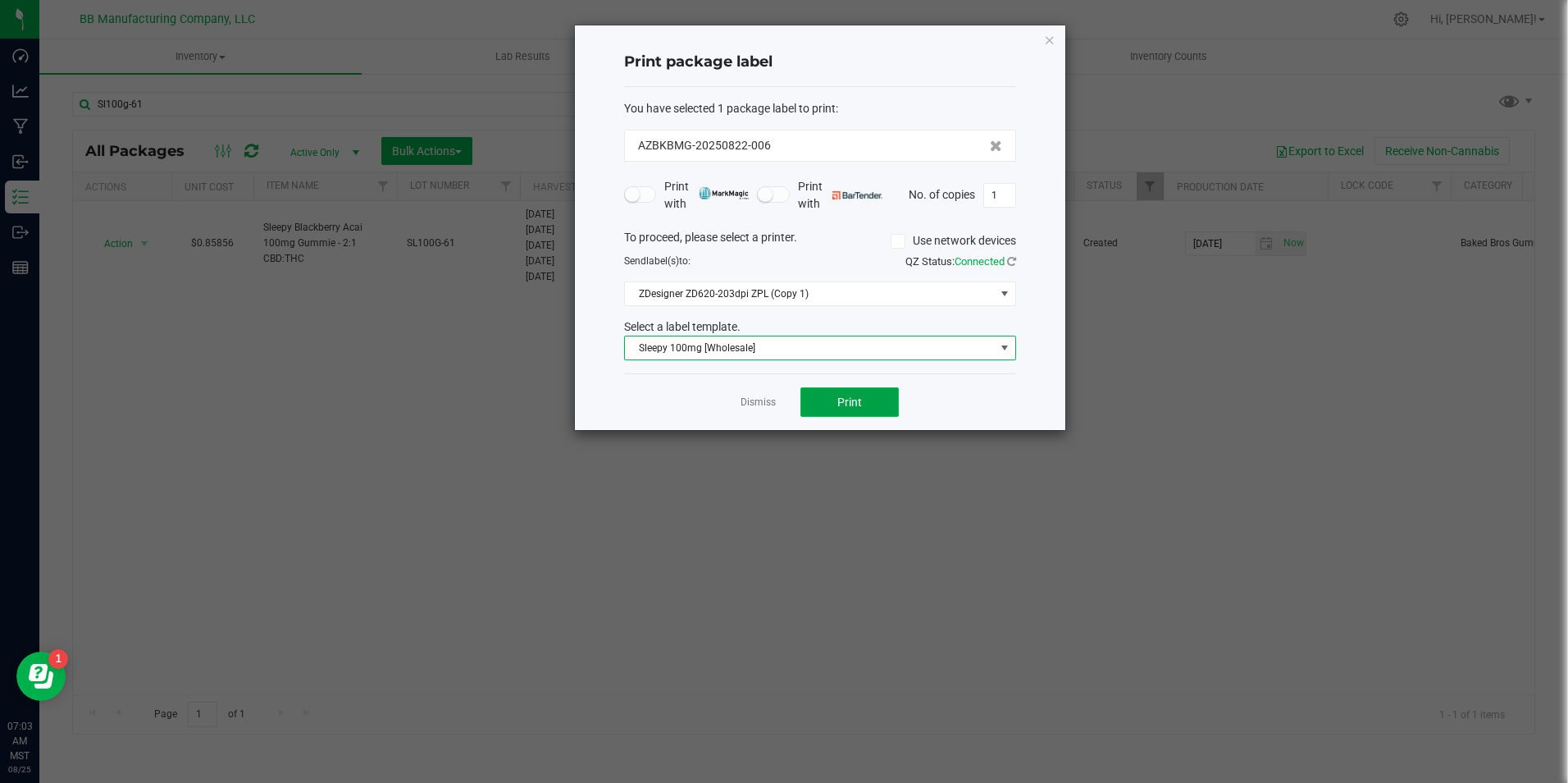
click at [838, 395] on span "Print" at bounding box center [849, 402] width 25 height 13
click at [860, 411] on button "Print" at bounding box center [849, 402] width 99 height 29
click at [1002, 195] on input "1" at bounding box center [1000, 194] width 31 height 23
type input "210"
click at [868, 415] on button "Print" at bounding box center [849, 402] width 99 height 29
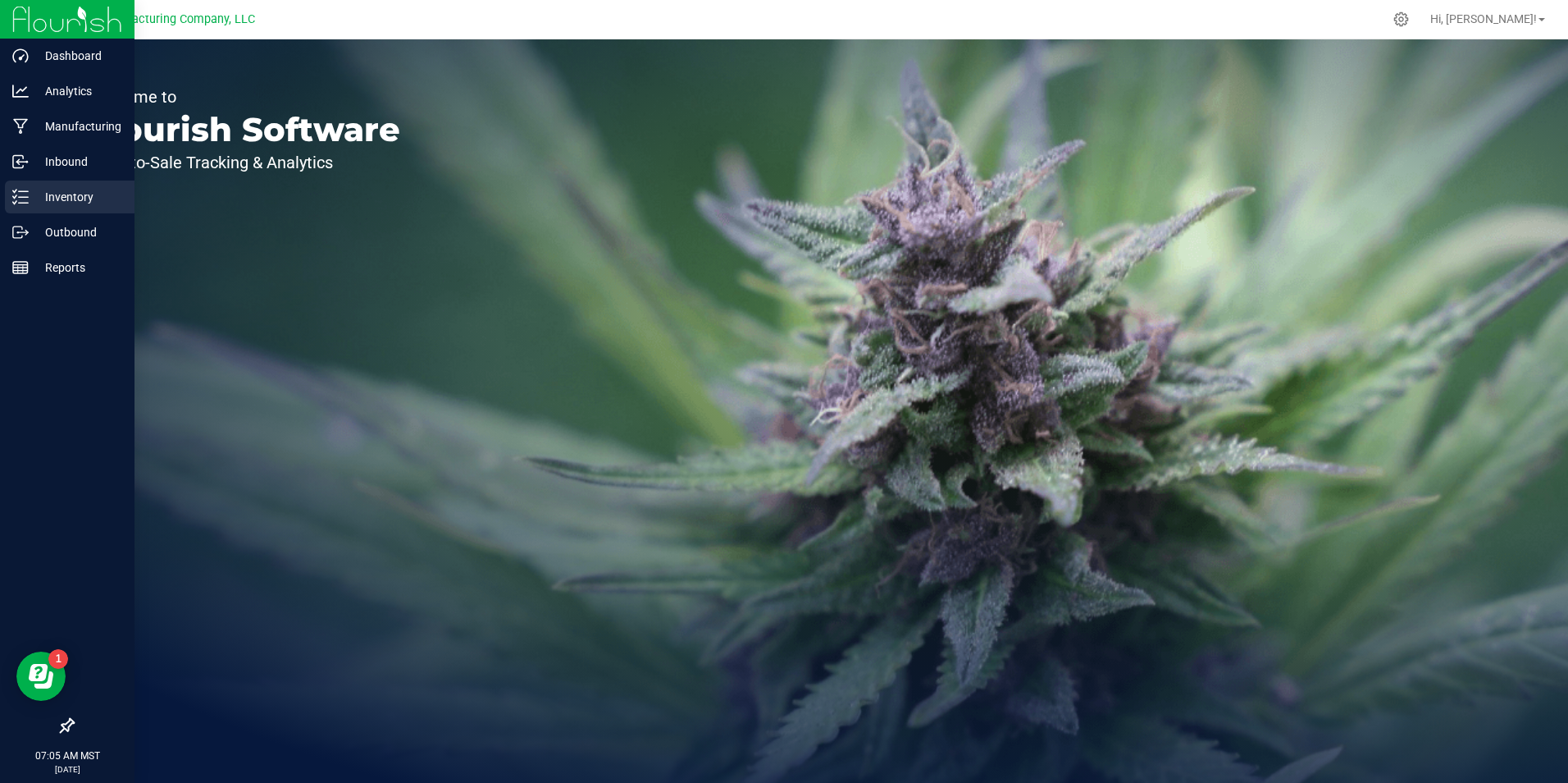
click at [22, 200] on icon at bounding box center [20, 197] width 17 height 17
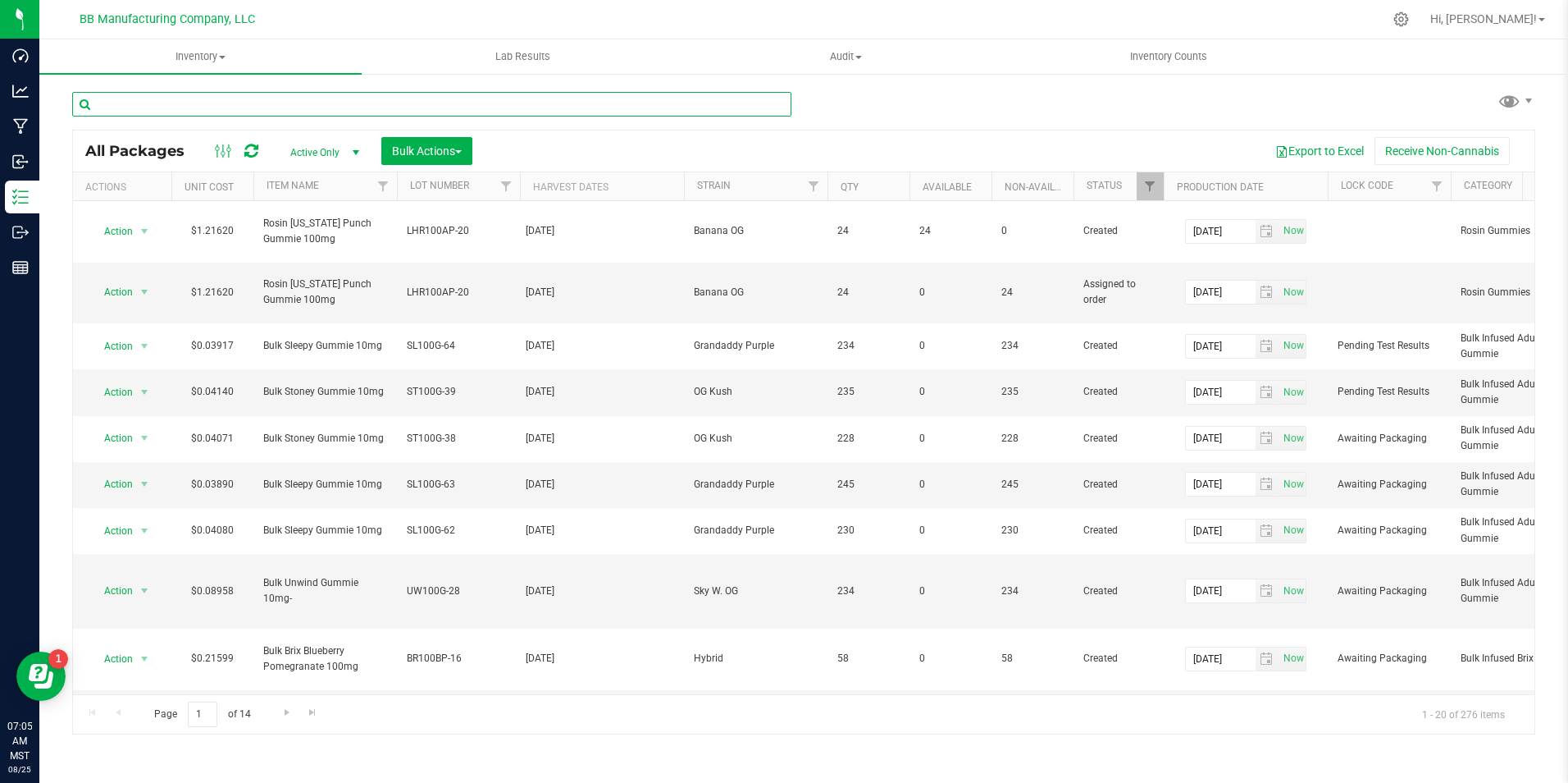
click at [196, 98] on input "text" at bounding box center [431, 104] width 719 height 25
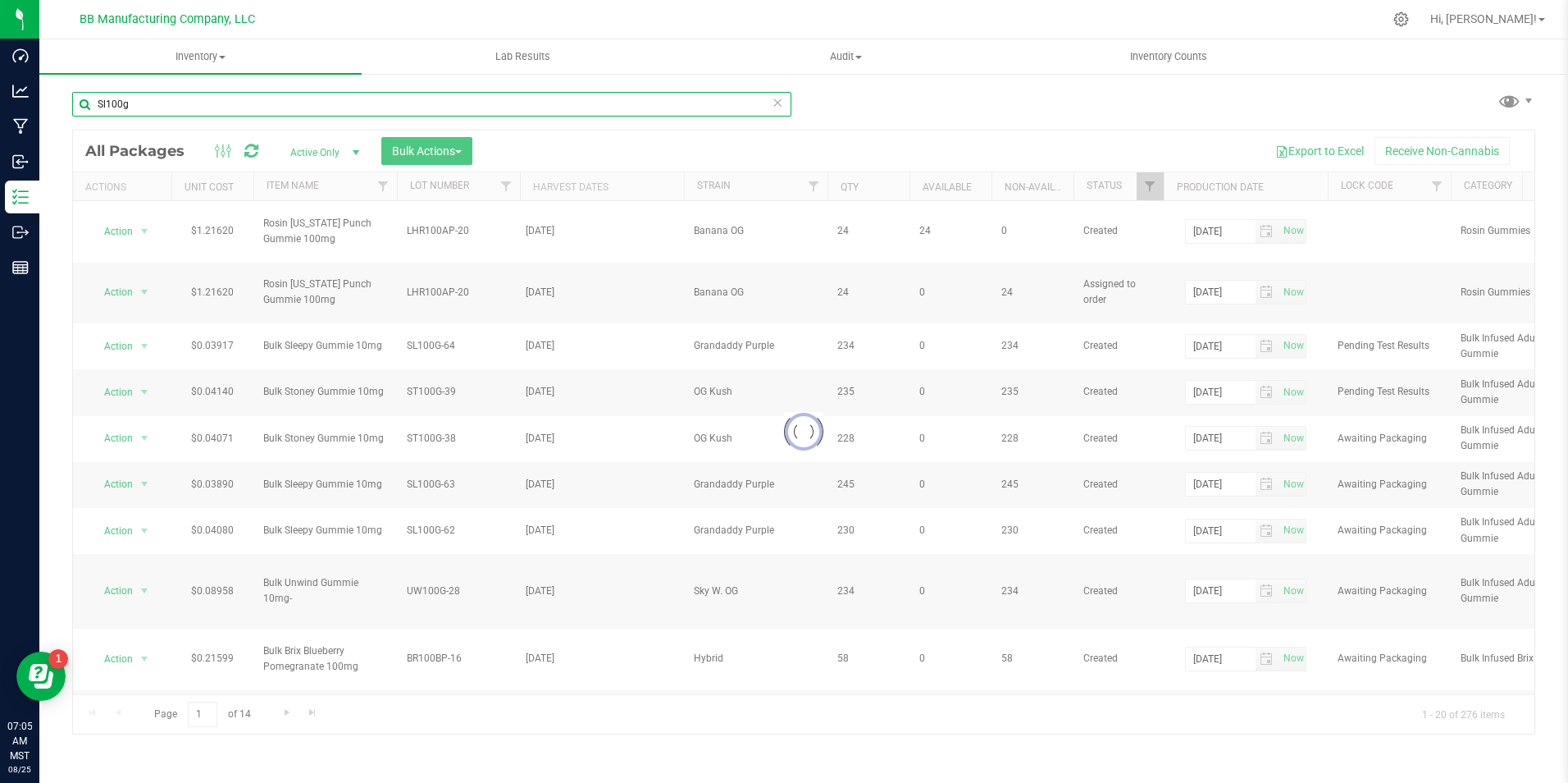
type input "Sl100g-"
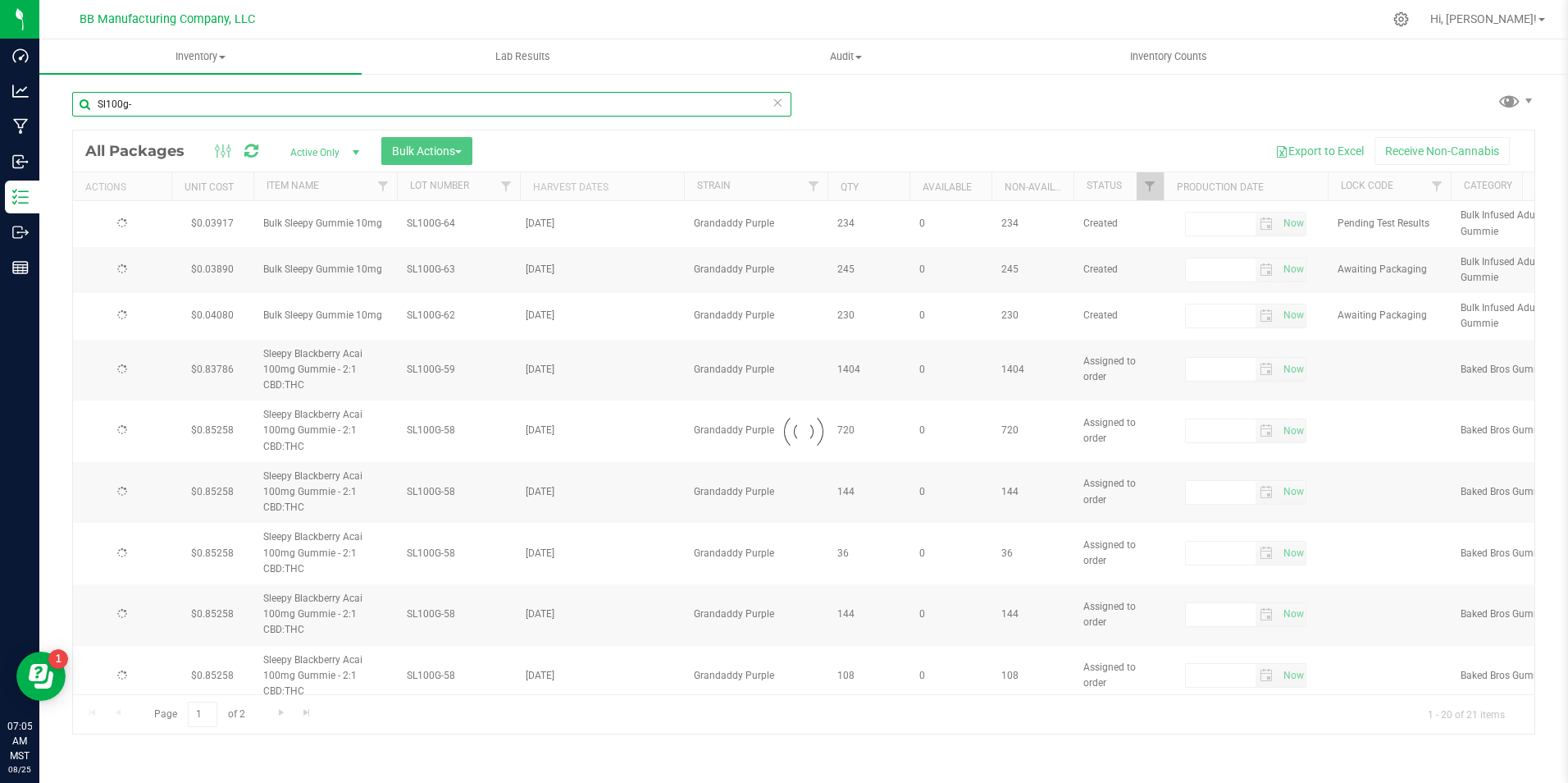
type input "[DATE]"
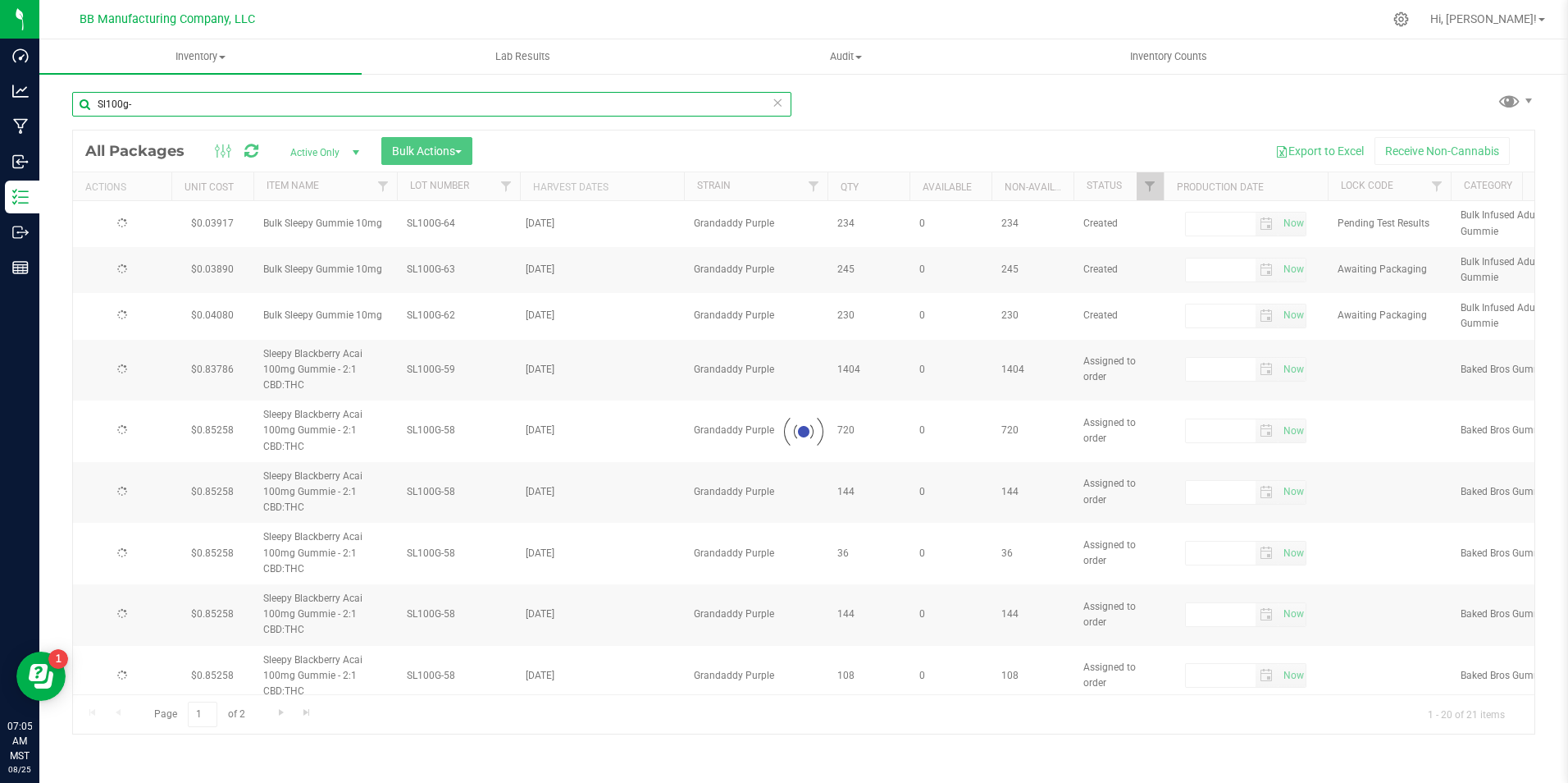
type input "[DATE]"
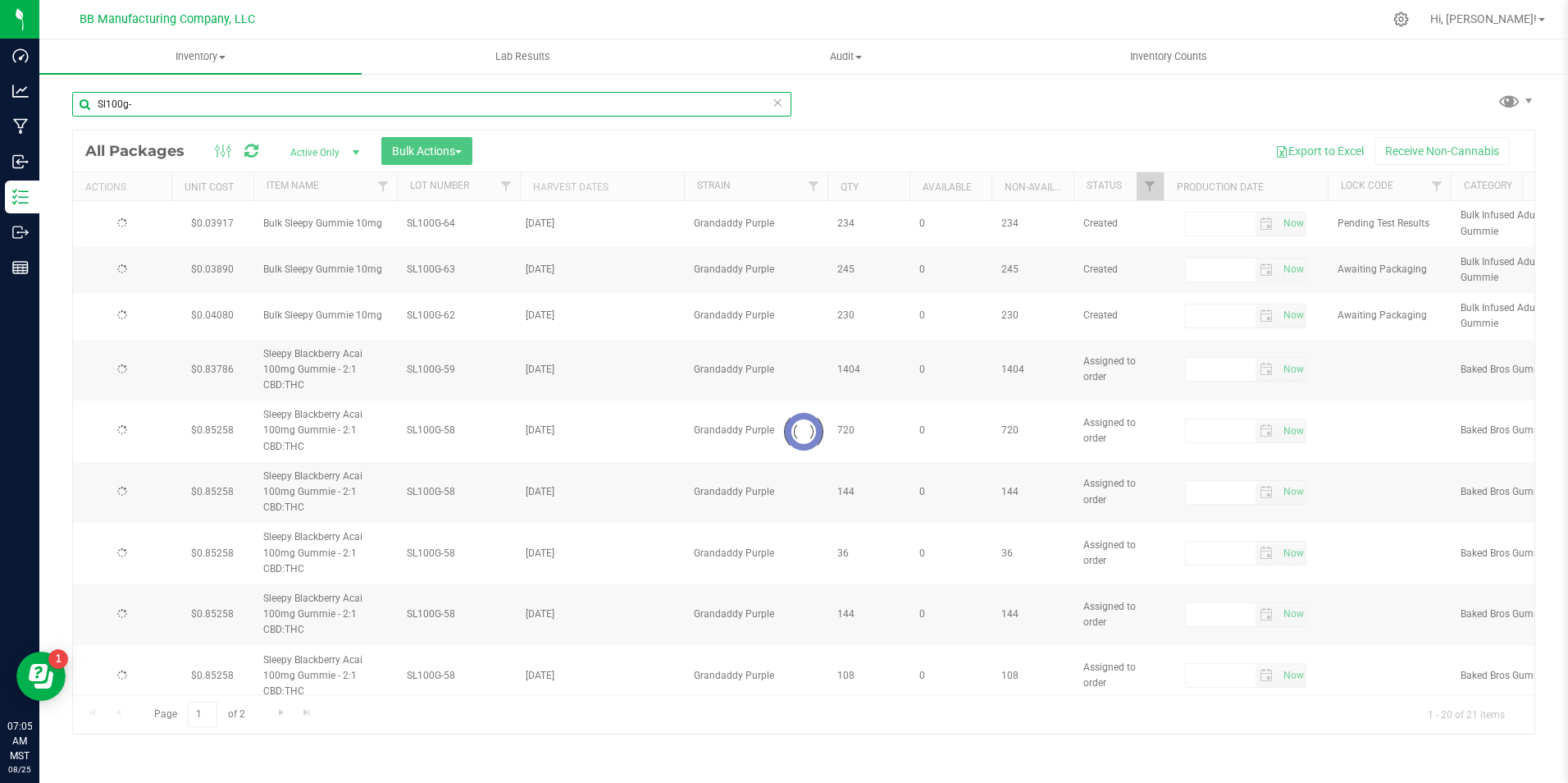
type input "[DATE]"
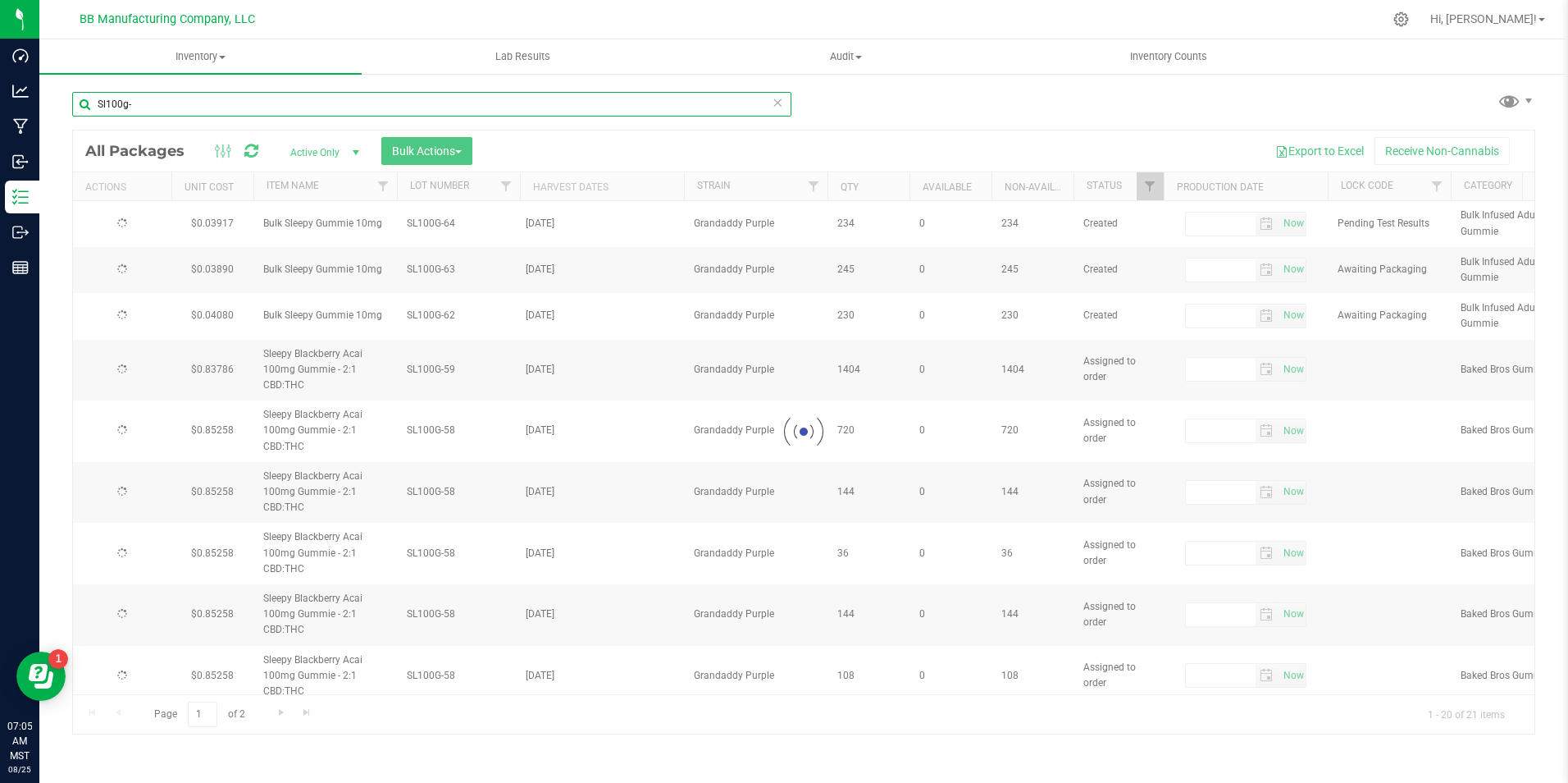
type input "[DATE]"
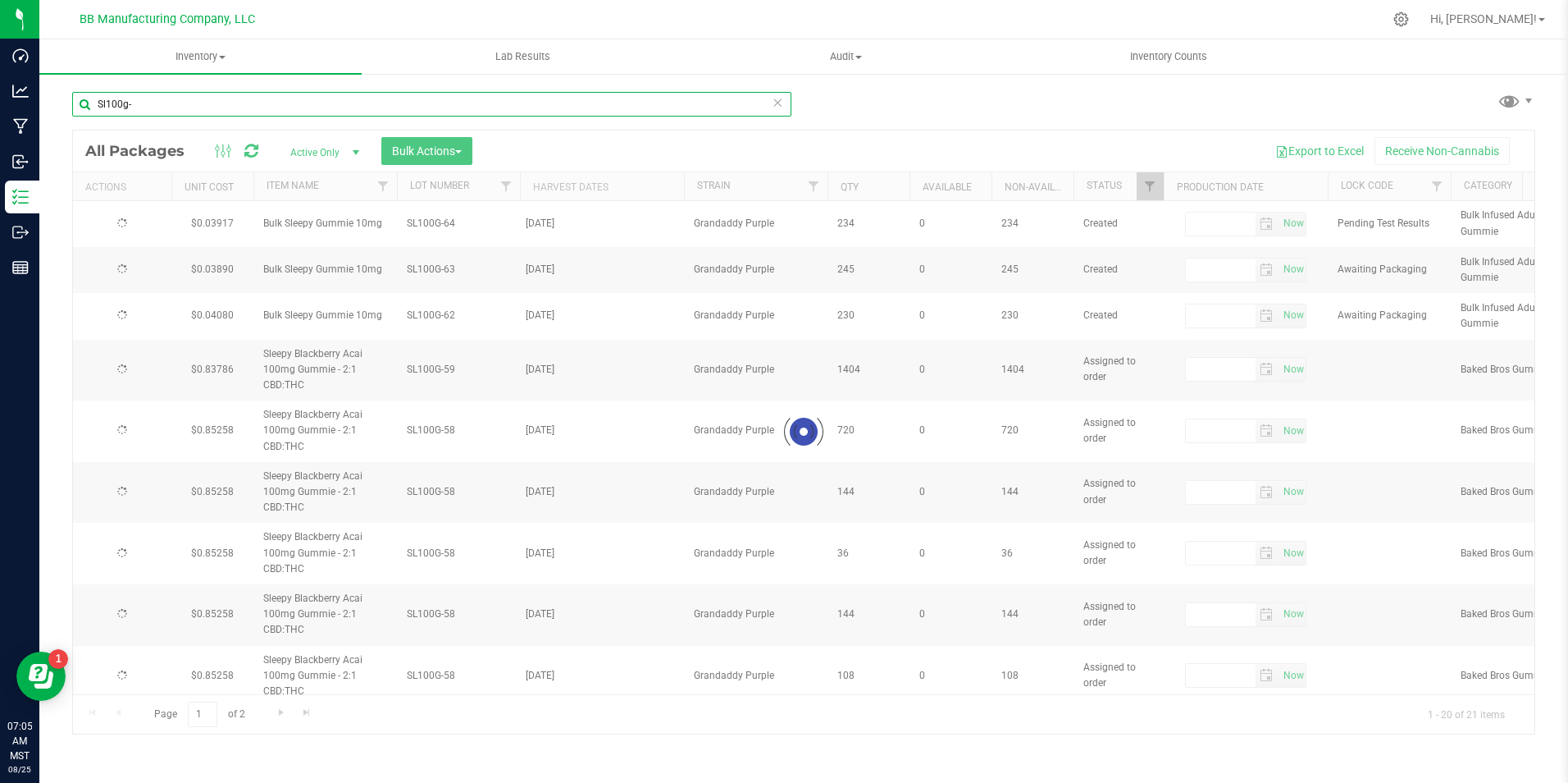
type input "[DATE]"
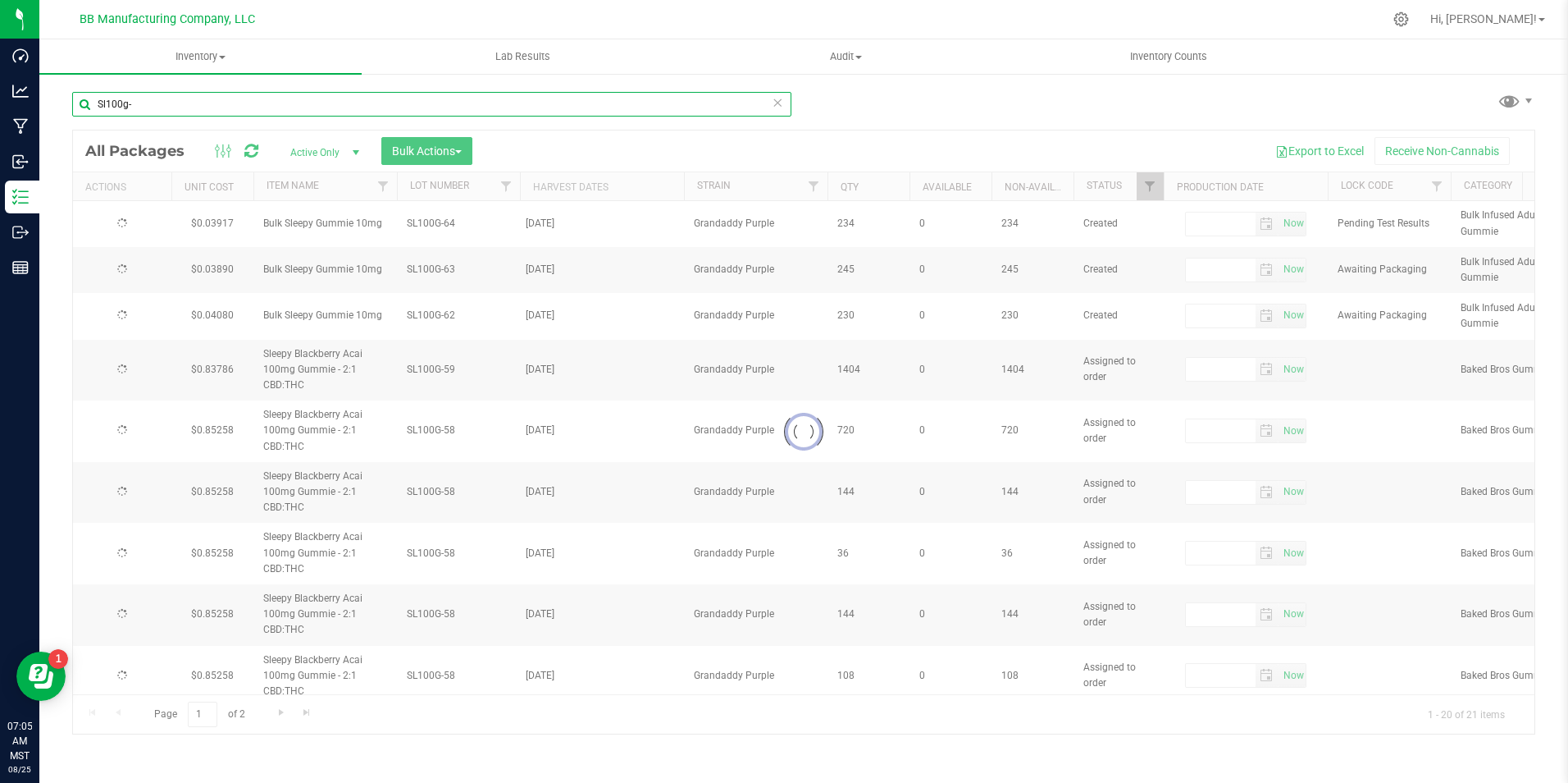
type input "[DATE]"
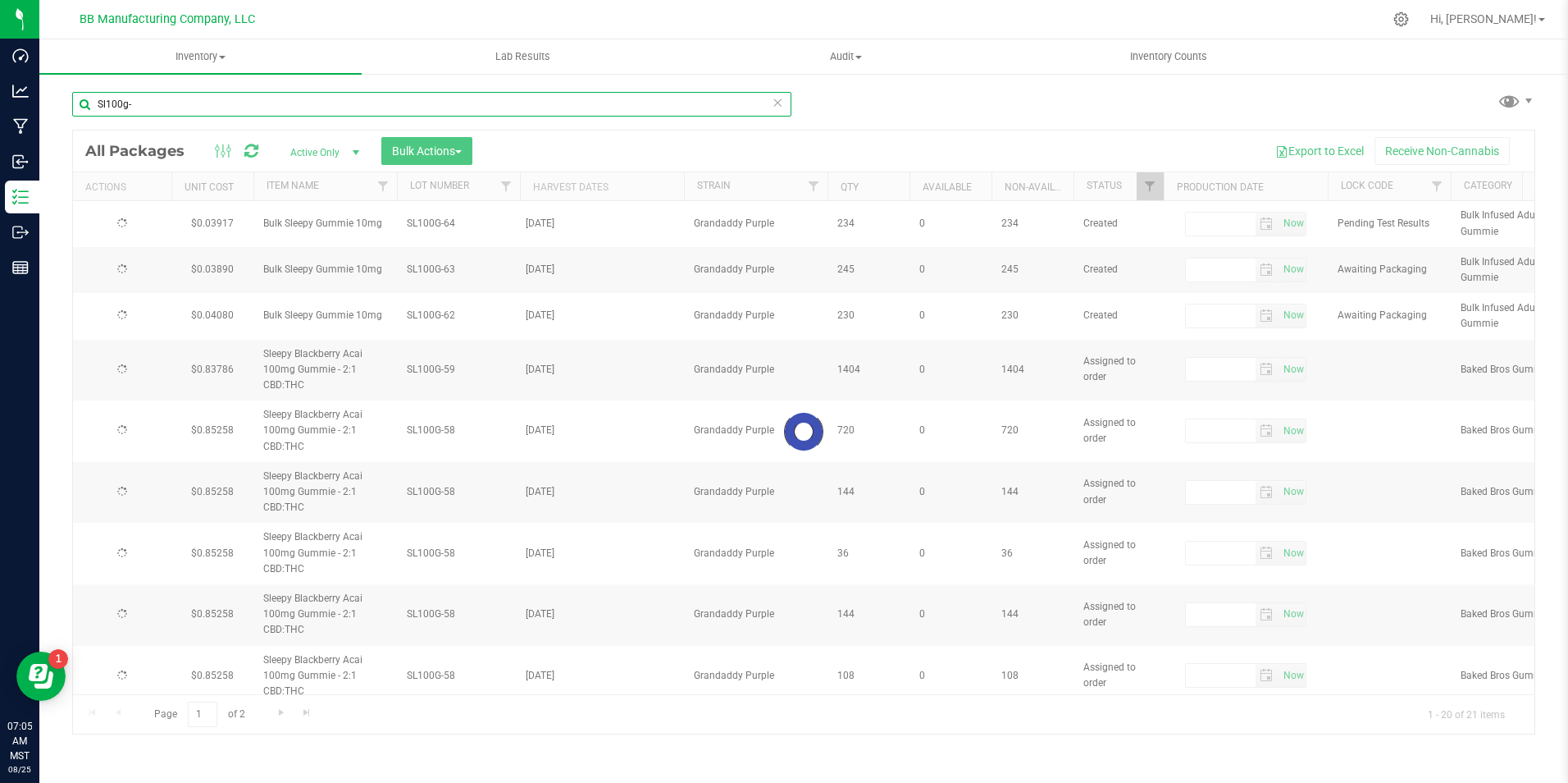
type input "[DATE]"
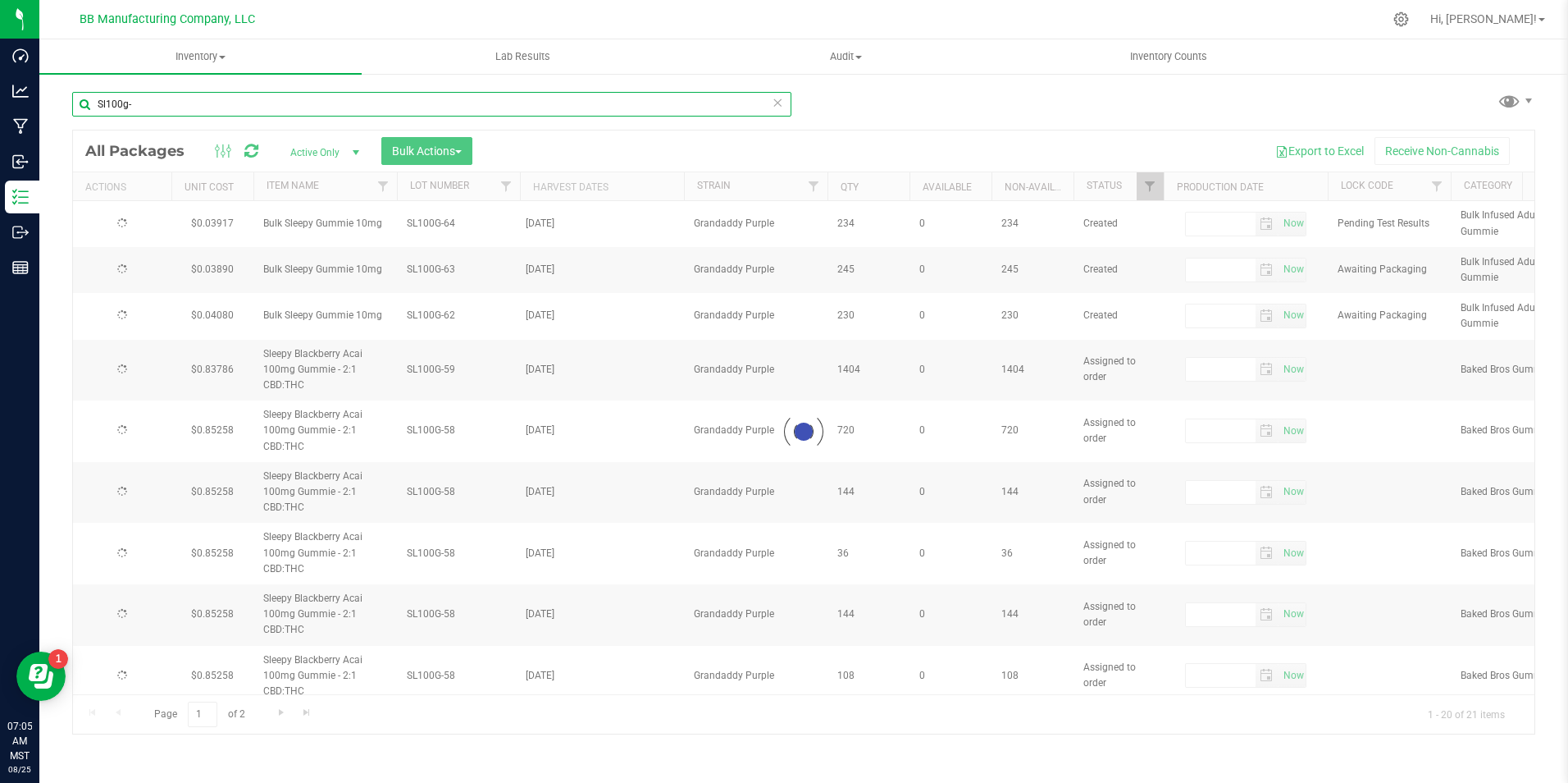
type input "[DATE]"
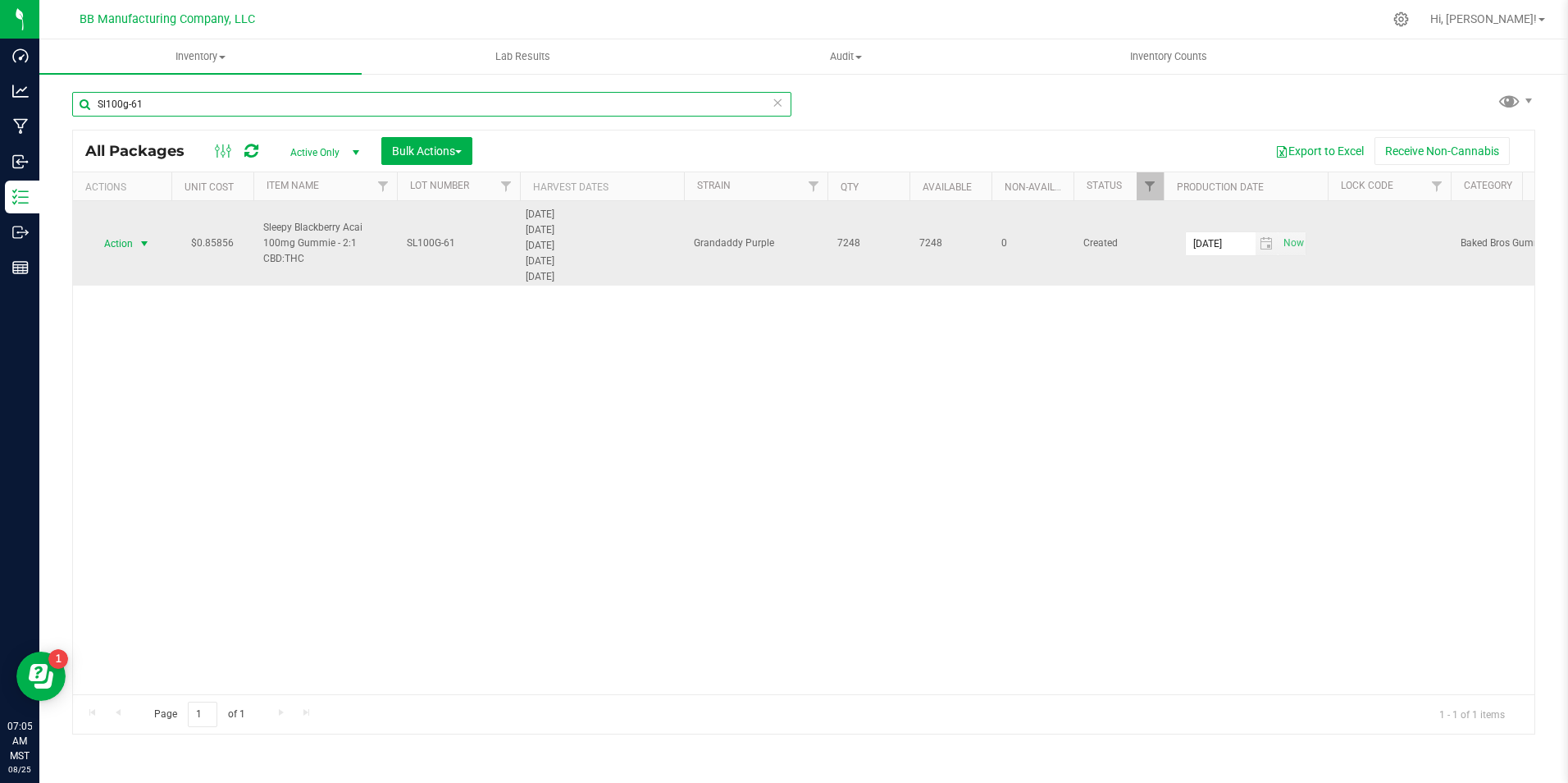
type input "Sl100g-61"
click at [124, 251] on span "Action" at bounding box center [111, 243] width 44 height 23
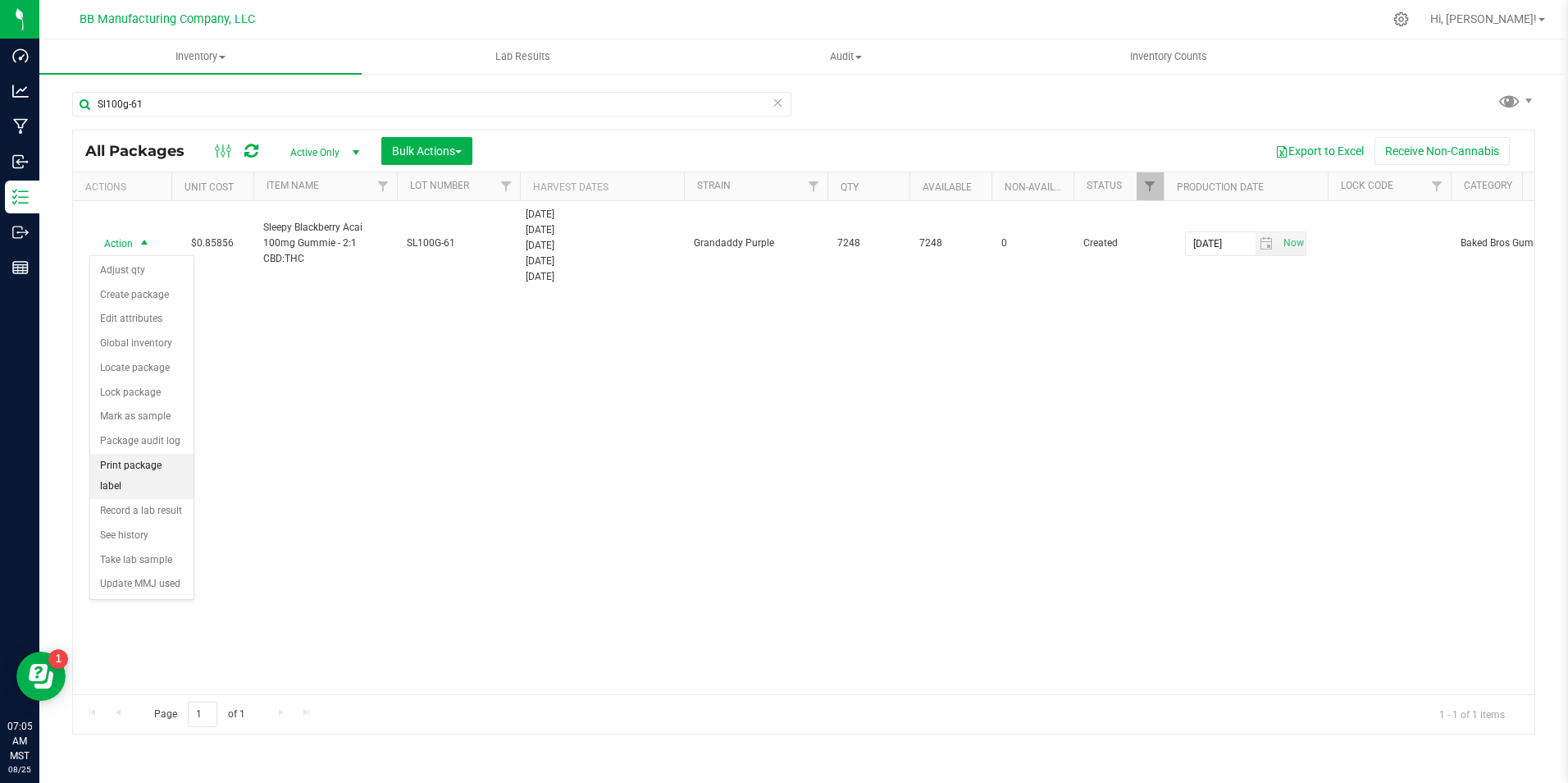
click at [147, 459] on li "Print package label" at bounding box center [142, 476] width 103 height 45
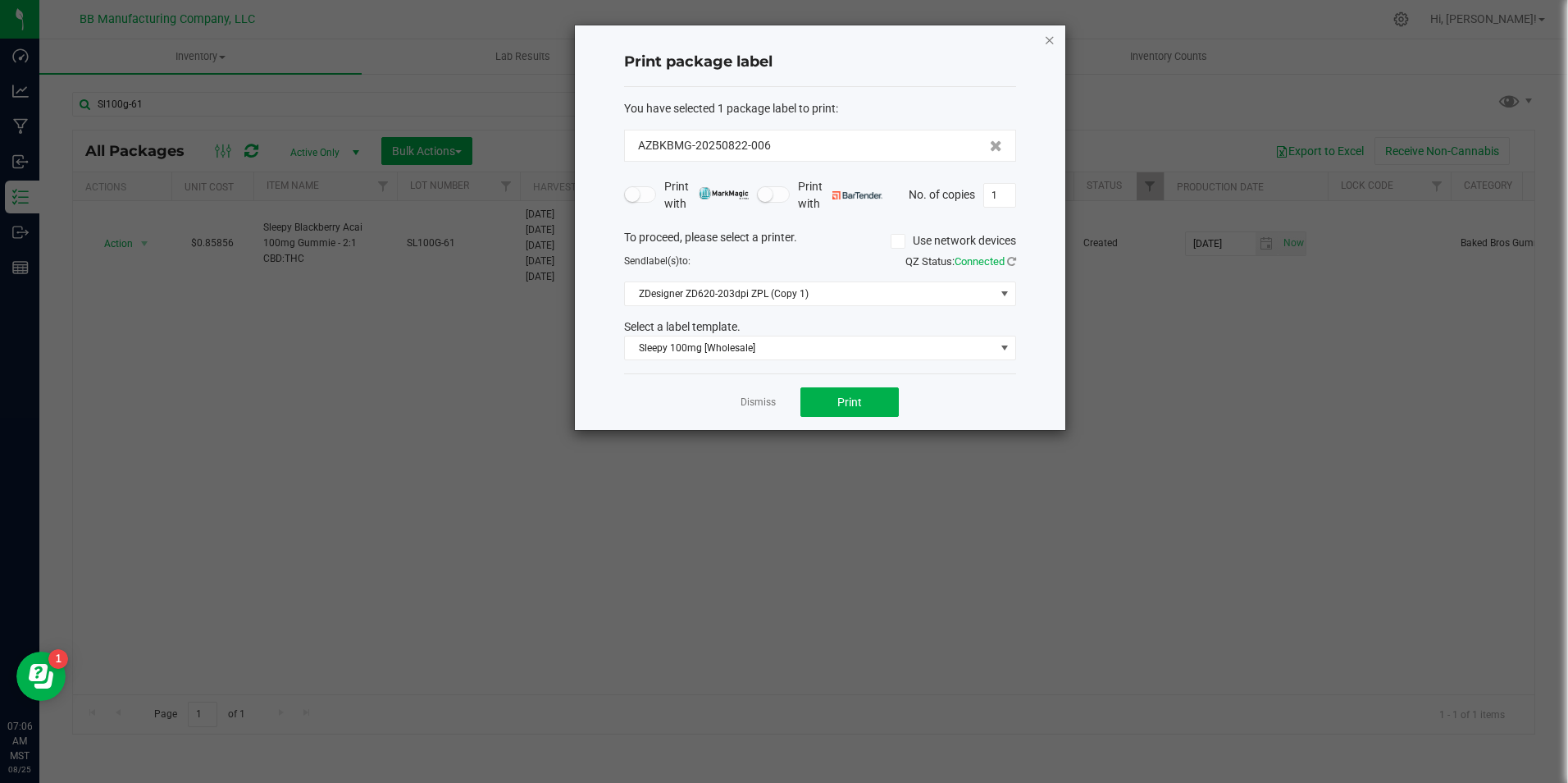
click at [1051, 41] on icon "button" at bounding box center [1050, 39] width 11 height 19
